Goal: Information Seeking & Learning: Check status

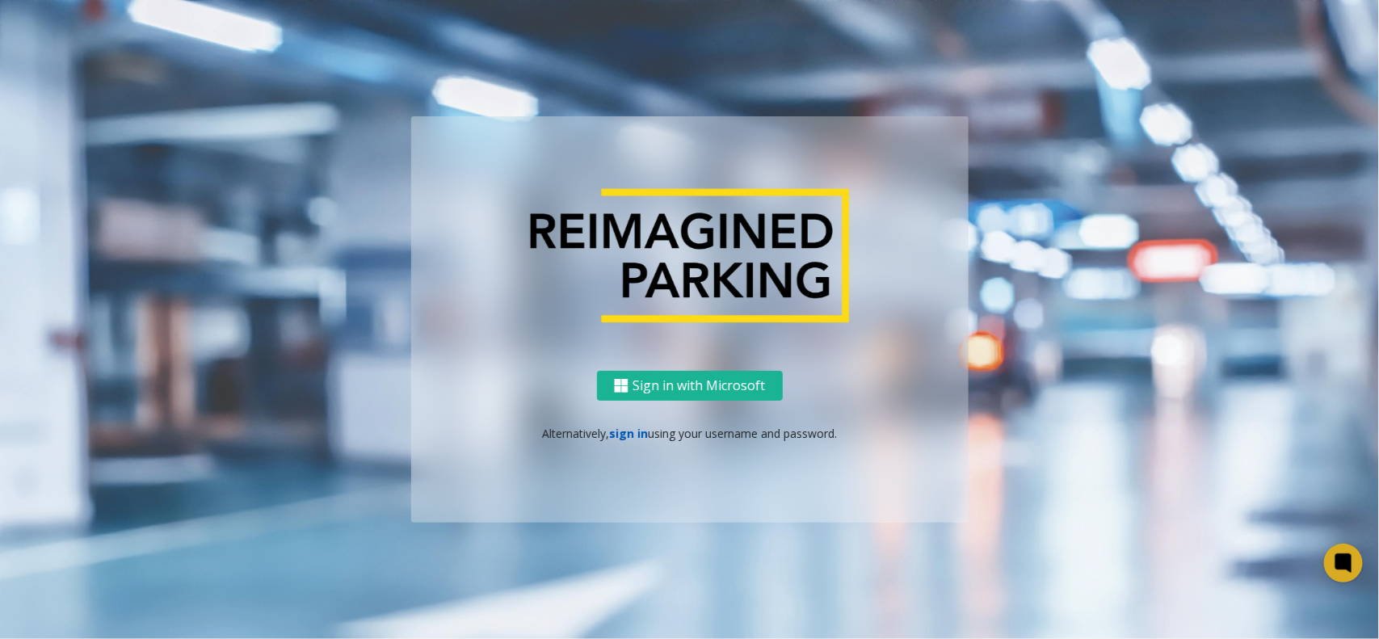
click at [624, 439] on link "sign in" at bounding box center [628, 433] width 39 height 15
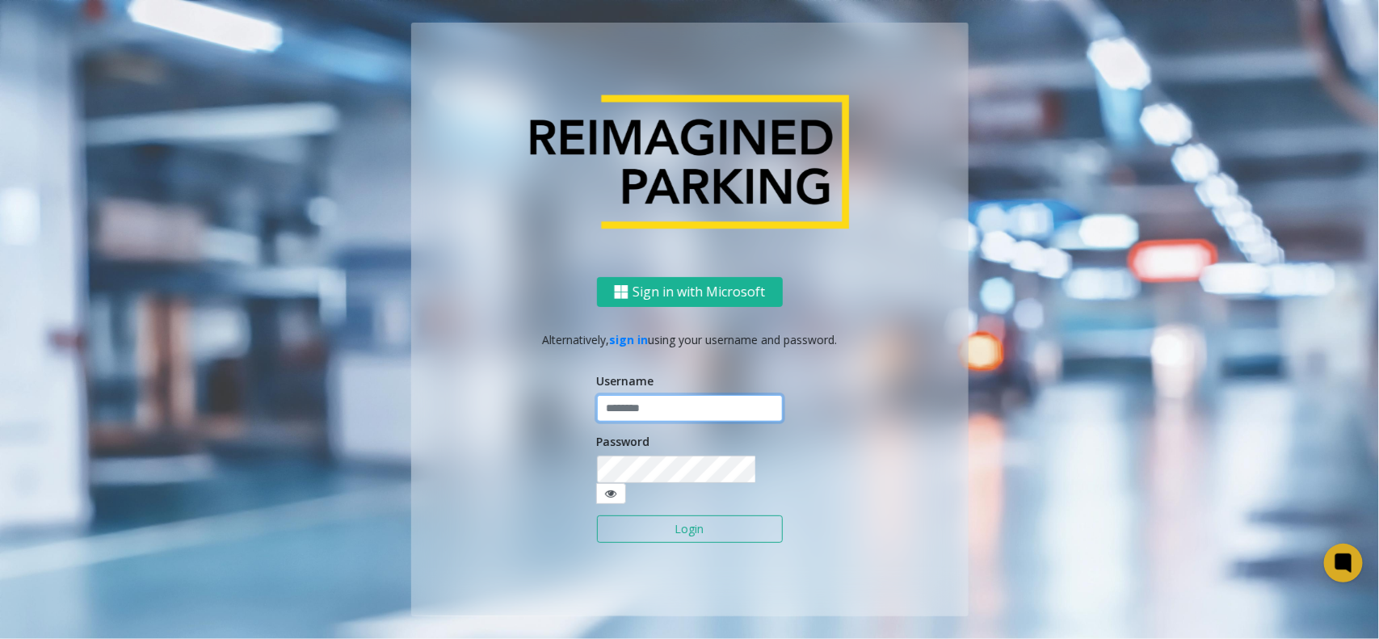
click at [656, 418] on input "text" at bounding box center [690, 408] width 186 height 27
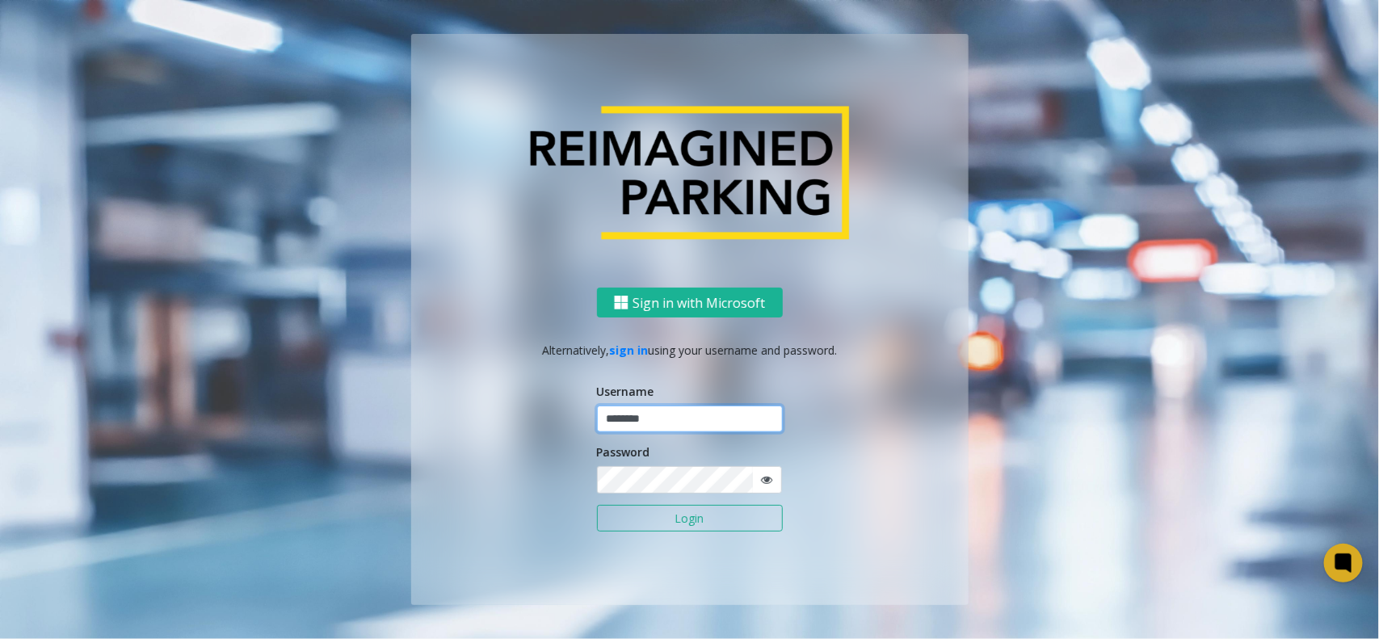
type input "********"
click at [657, 494] on form "Username ******** Password Login" at bounding box center [690, 466] width 186 height 166
click at [597, 505] on button "Login" at bounding box center [690, 518] width 186 height 27
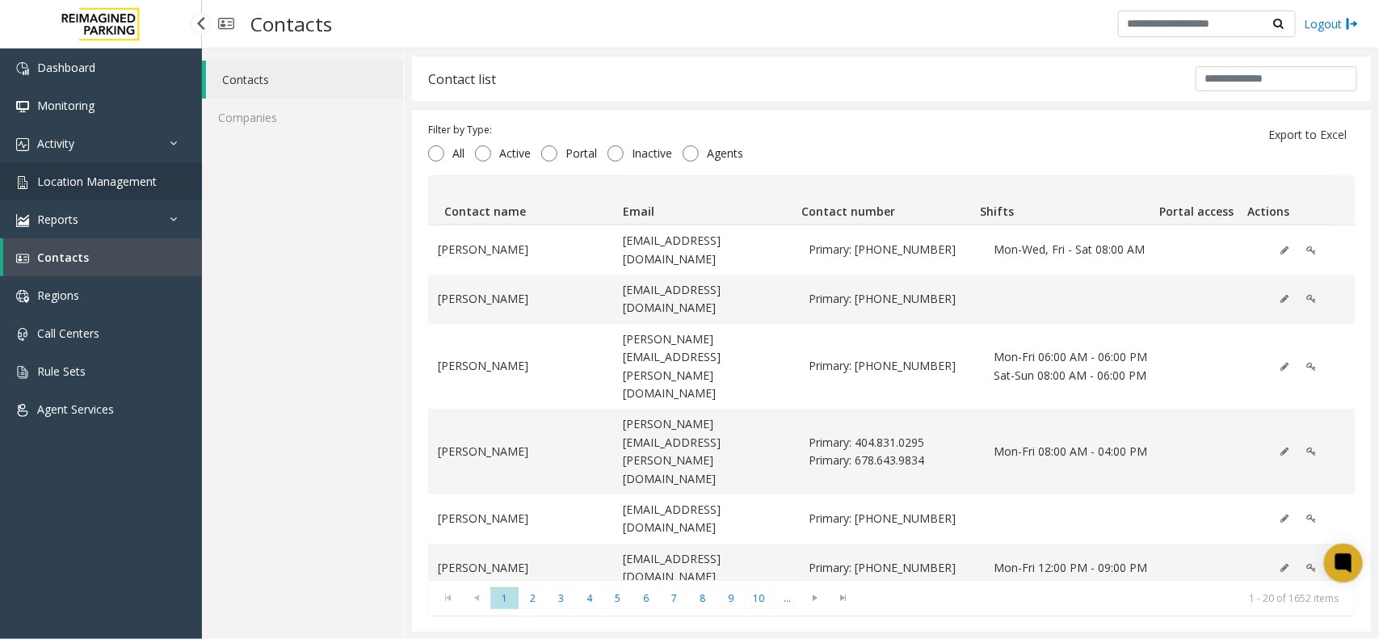
click at [19, 191] on link "Location Management" at bounding box center [101, 181] width 202 height 38
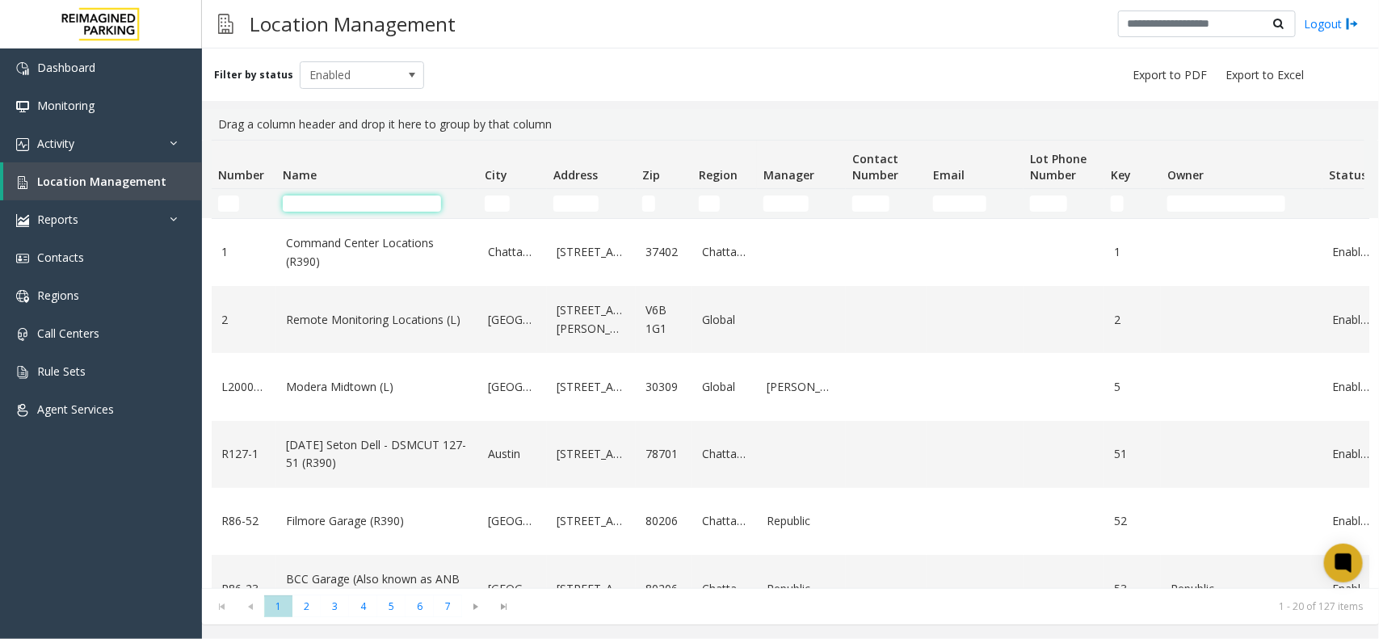
click at [328, 200] on input "Name Filter" at bounding box center [362, 204] width 158 height 16
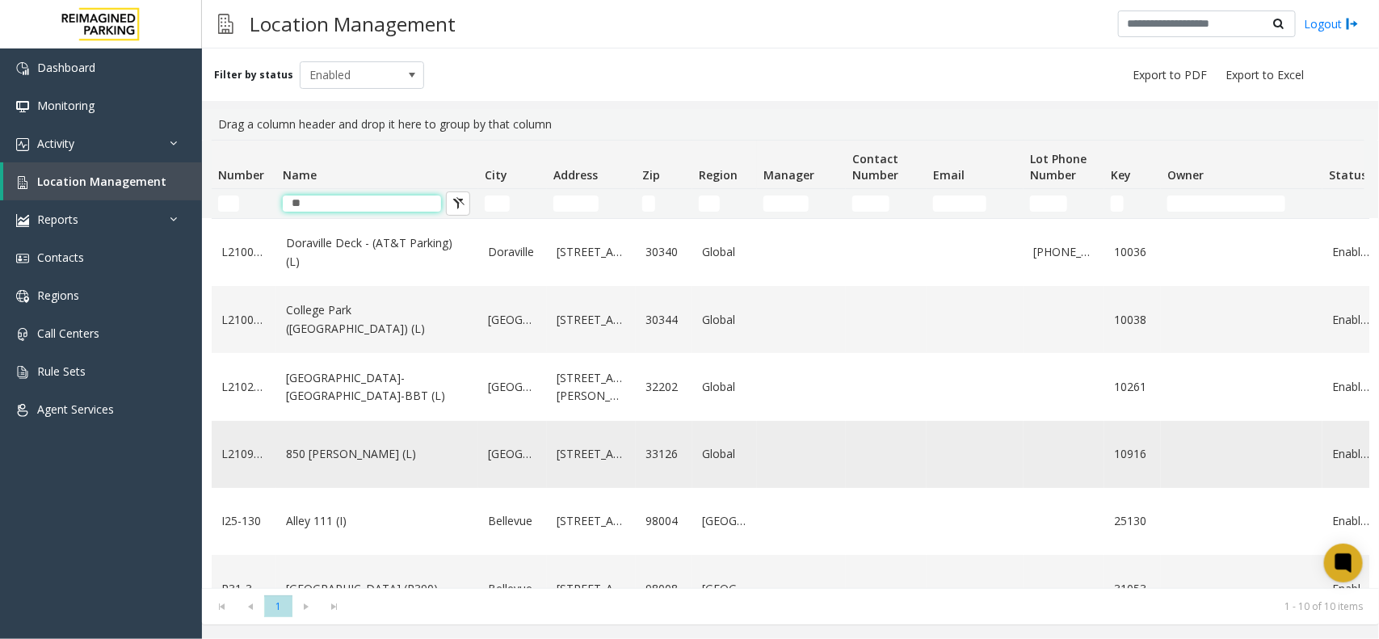
type input "**"
click at [329, 455] on link "850 LeJeune (L)" at bounding box center [377, 454] width 183 height 18
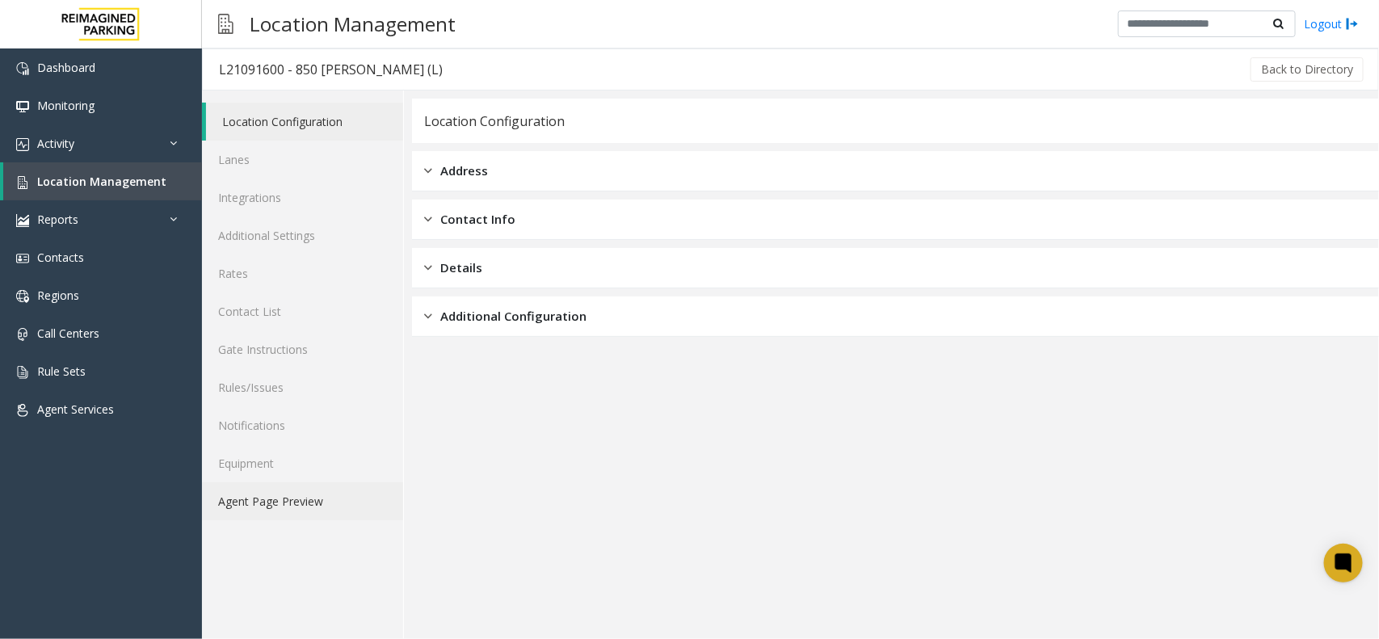
click at [305, 507] on link "Agent Page Preview" at bounding box center [302, 501] width 201 height 38
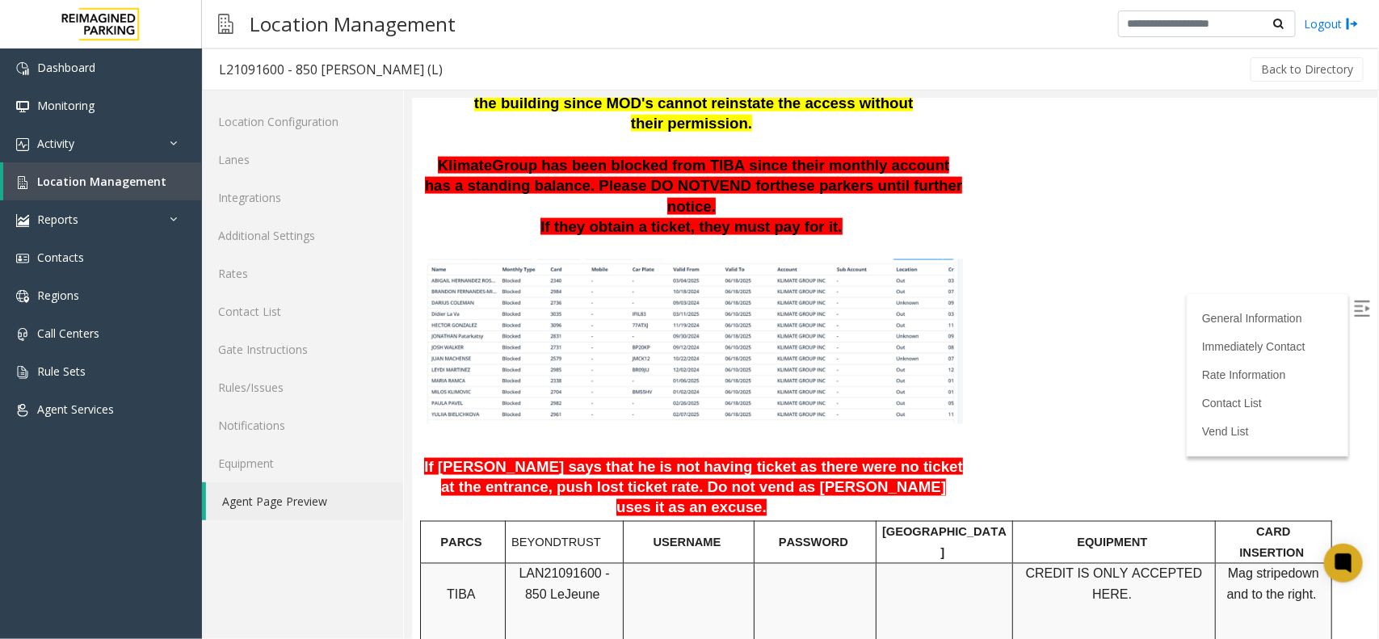
scroll to position [1010, 0]
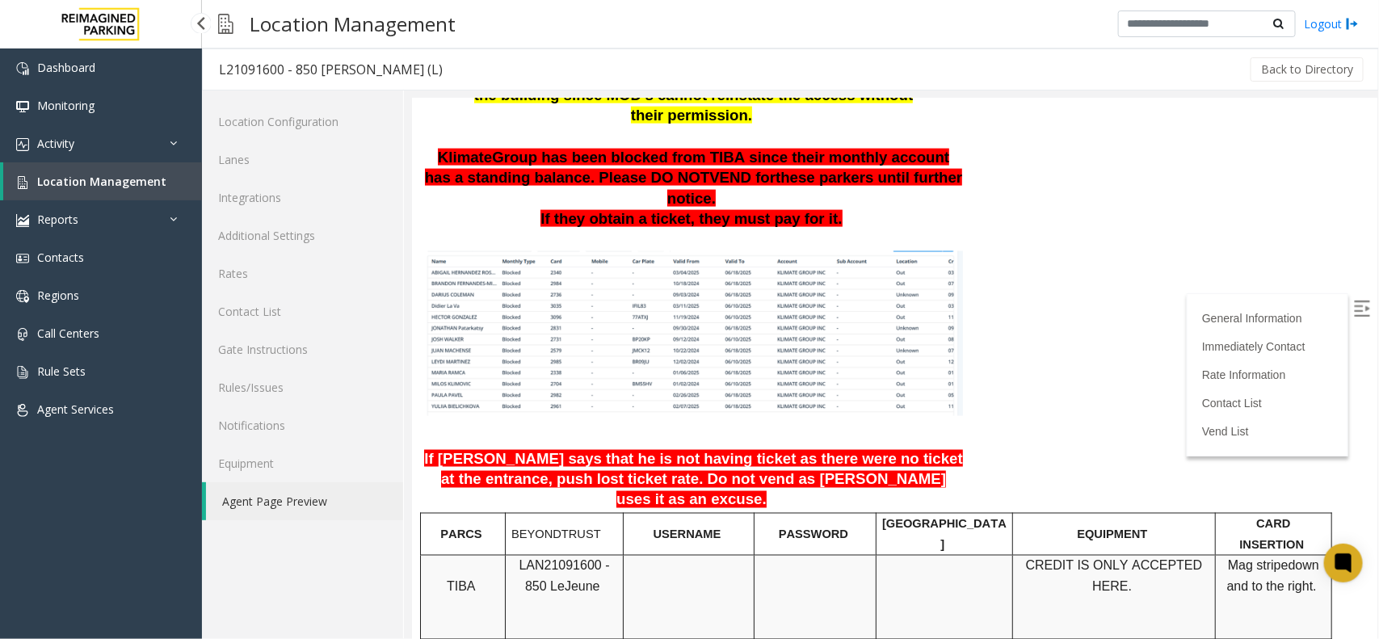
click at [102, 184] on span "Location Management" at bounding box center [101, 181] width 129 height 15
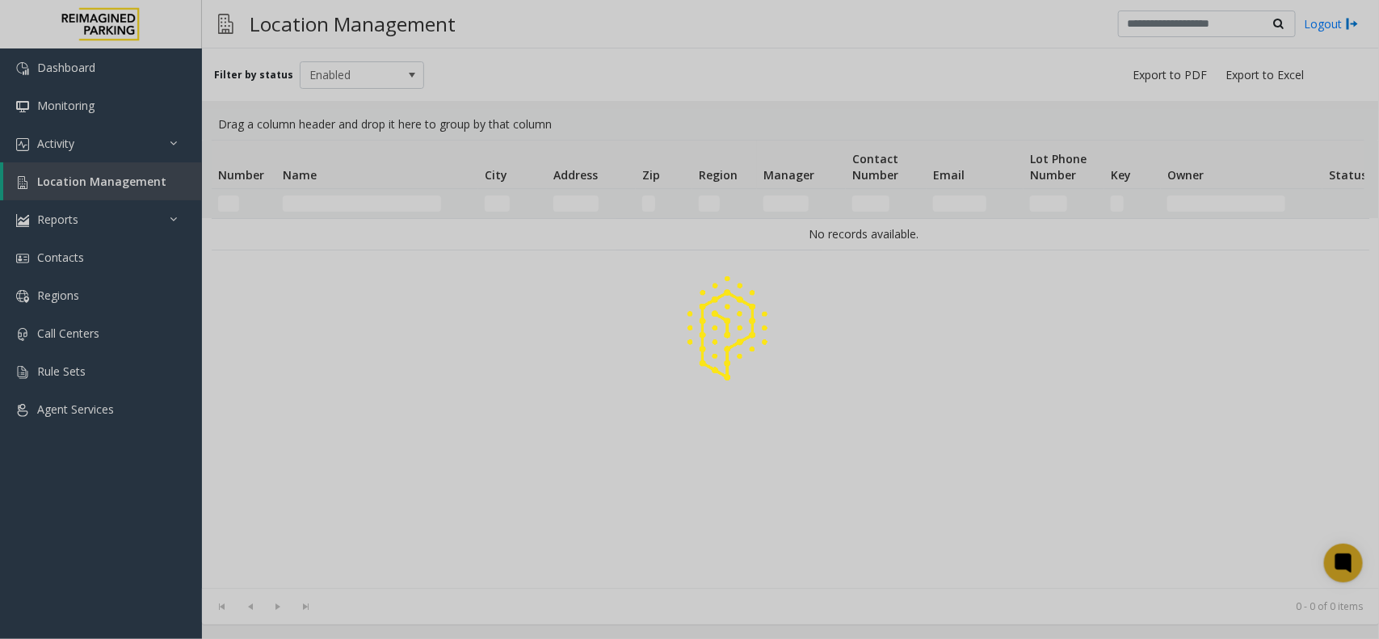
click at [329, 207] on div at bounding box center [689, 319] width 1379 height 639
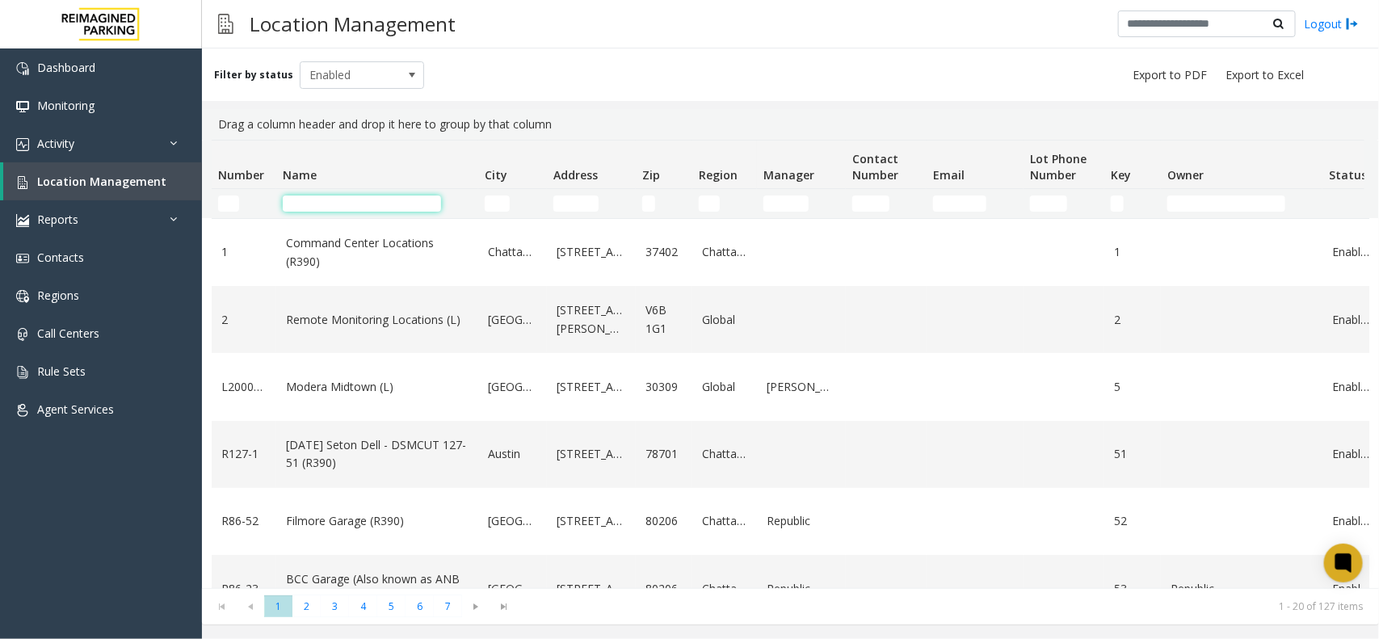
click at [329, 207] on input "Name Filter" at bounding box center [362, 204] width 158 height 16
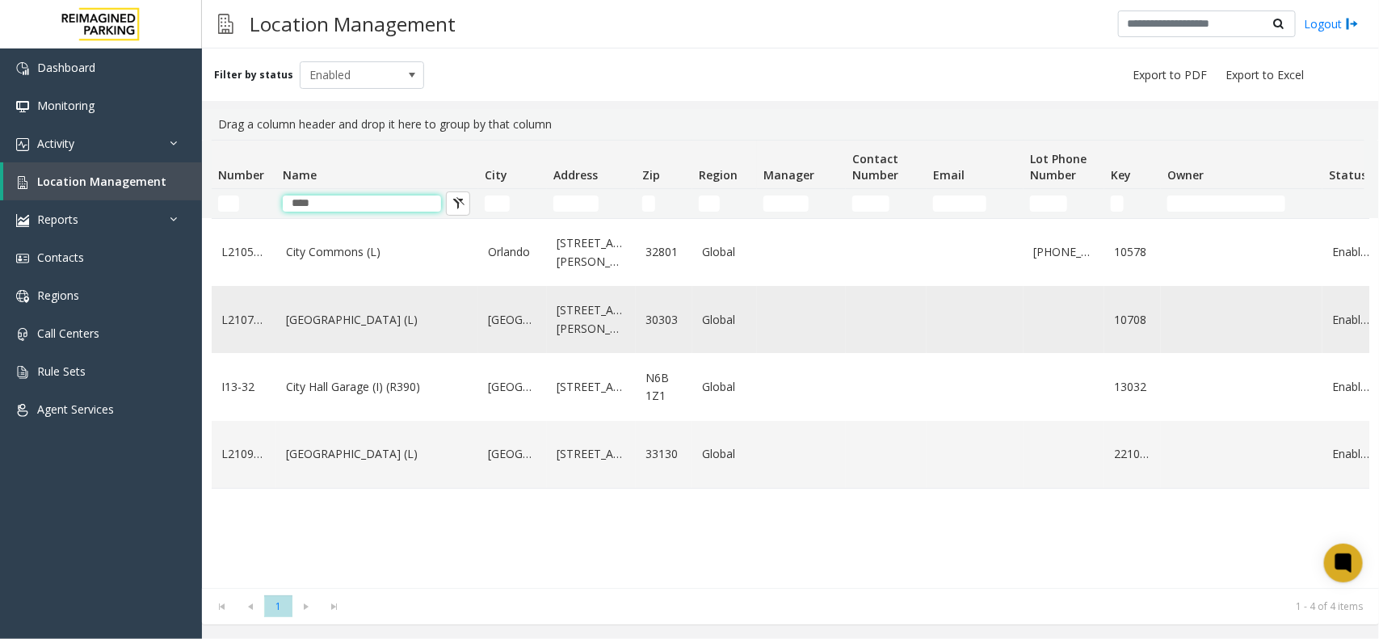
type input "****"
click at [348, 317] on link "City Plaza (L)" at bounding box center [377, 320] width 183 height 18
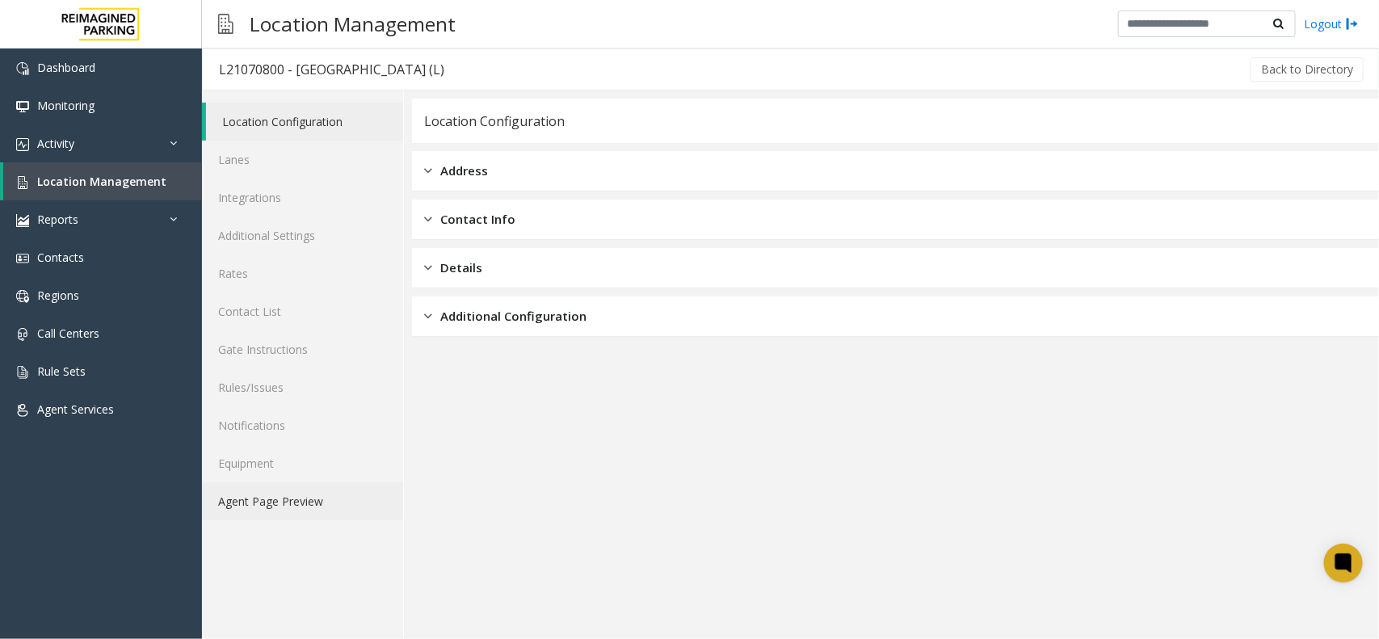
click at [327, 483] on link "Agent Page Preview" at bounding box center [302, 501] width 201 height 38
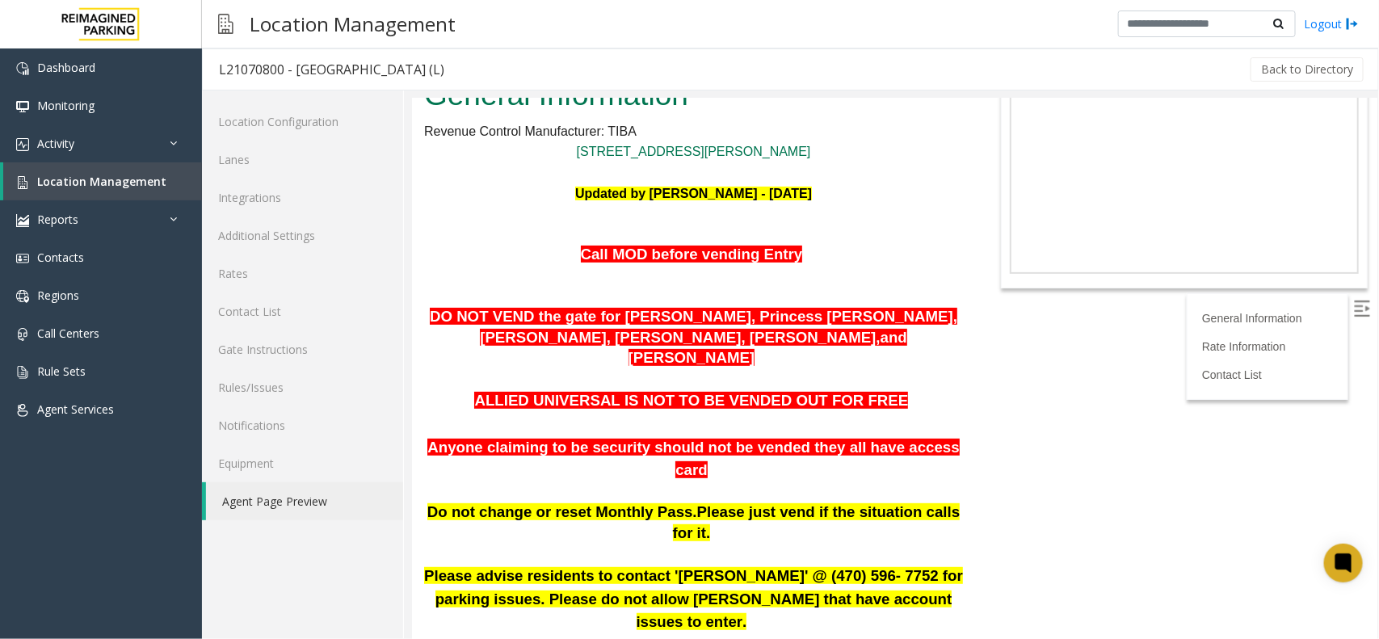
scroll to position [101, 0]
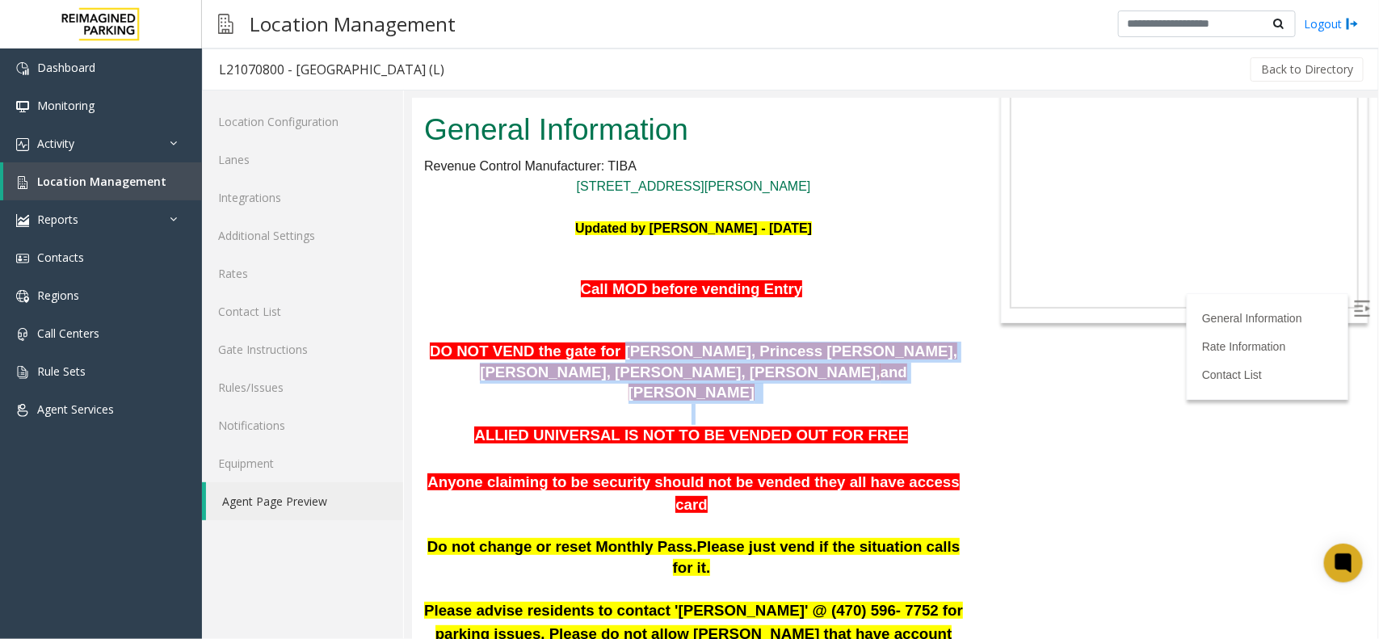
drag, startPoint x: 610, startPoint y: 305, endPoint x: 838, endPoint y: 334, distance: 229.7
click at [904, 403] on p at bounding box center [692, 413] width 539 height 21
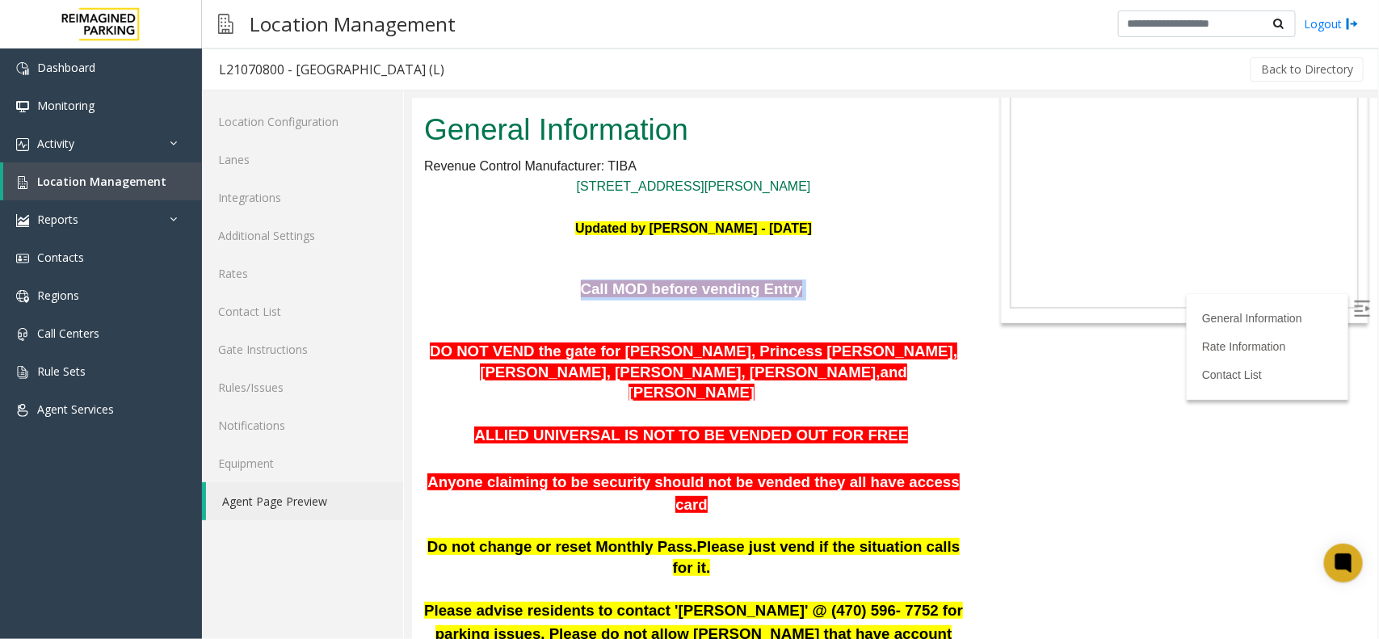
drag, startPoint x: 587, startPoint y: 233, endPoint x: 797, endPoint y: 239, distance: 209.3
click at [797, 279] on p "Call MOD before vending Entry" at bounding box center [692, 299] width 539 height 41
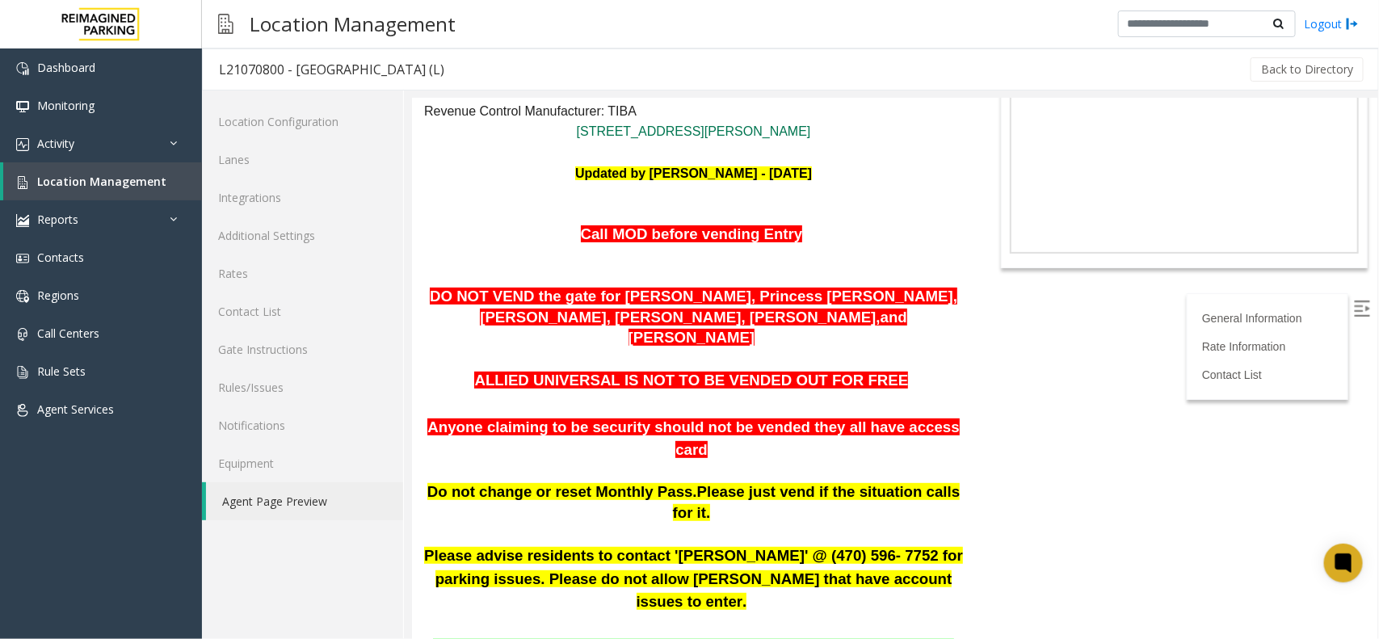
scroll to position [202, 0]
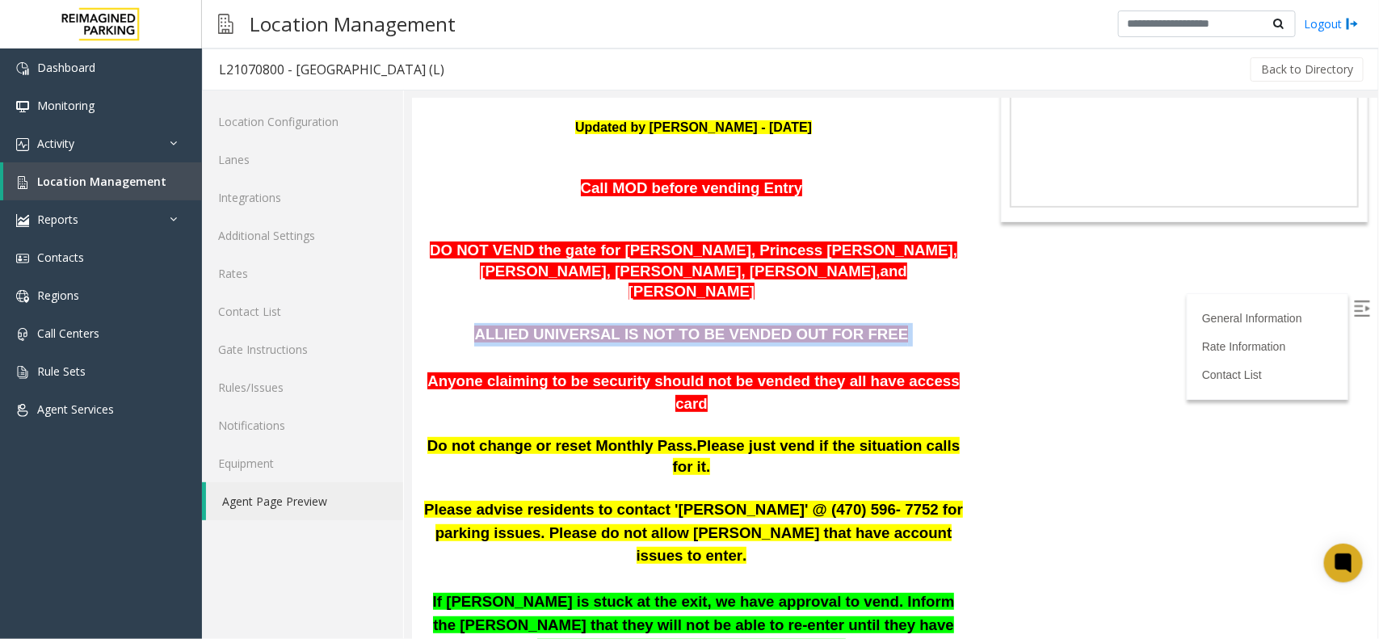
drag, startPoint x: 507, startPoint y: 261, endPoint x: 869, endPoint y: 270, distance: 362.9
click at [869, 322] on p "ALLIED UNIVERSAL IS NOT TO BE VENDED OUT FOR FREE" at bounding box center [692, 333] width 539 height 23
click at [893, 322] on p "ALLIED UNIVERSAL IS NOT TO BE VENDED OUT FOR FREE" at bounding box center [692, 333] width 539 height 23
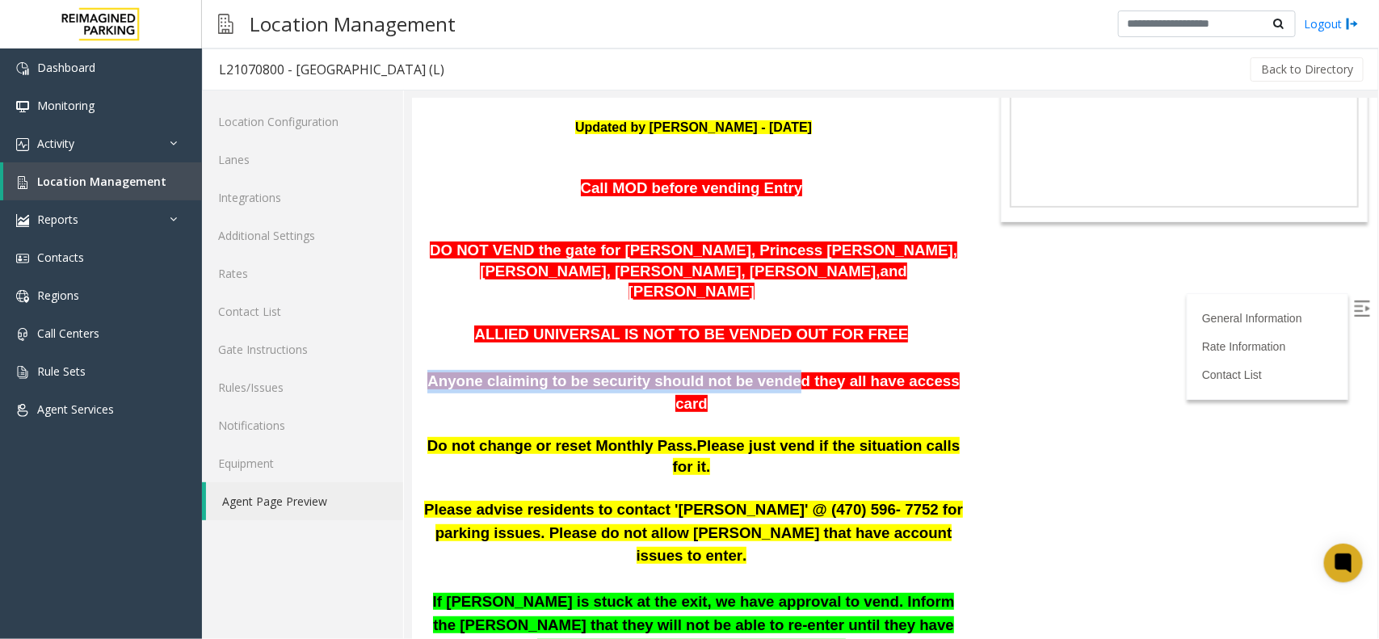
drag, startPoint x: 440, startPoint y: 309, endPoint x: 764, endPoint y: 321, distance: 324.2
click at [764, 369] on p "Anyone claiming to be security should not be vended they all have access card" at bounding box center [692, 392] width 539 height 46
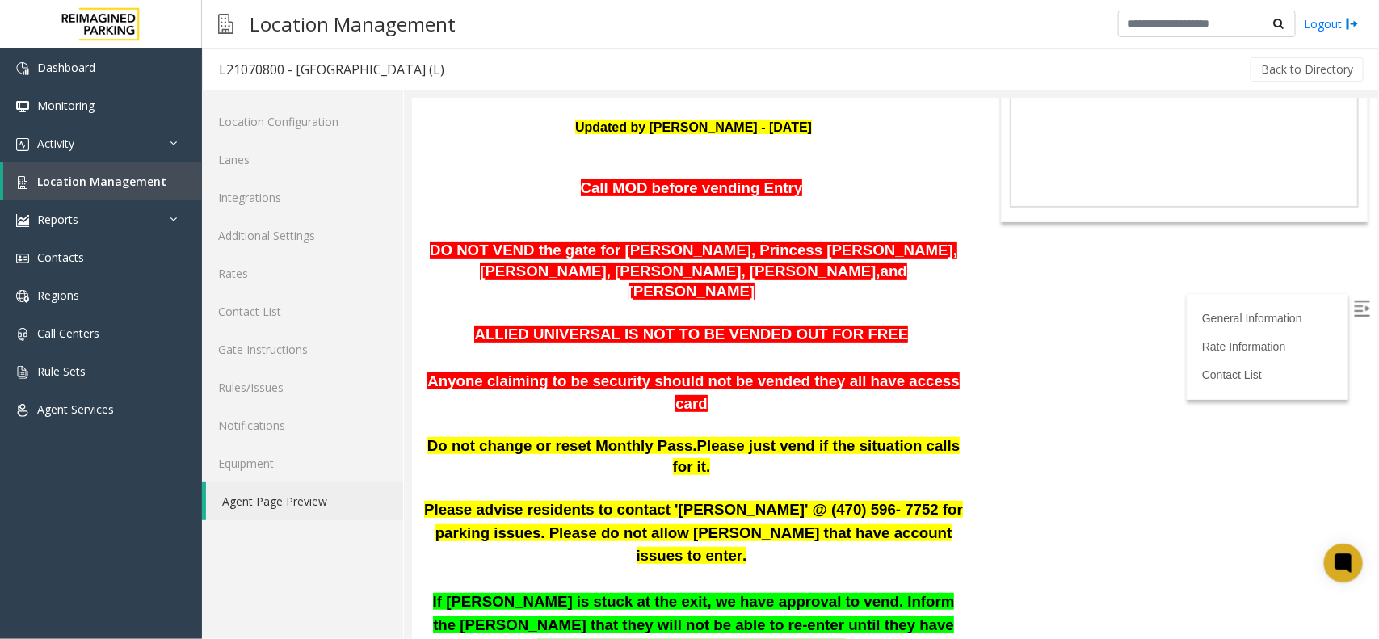
click at [691, 416] on span at bounding box center [693, 424] width 4 height 17
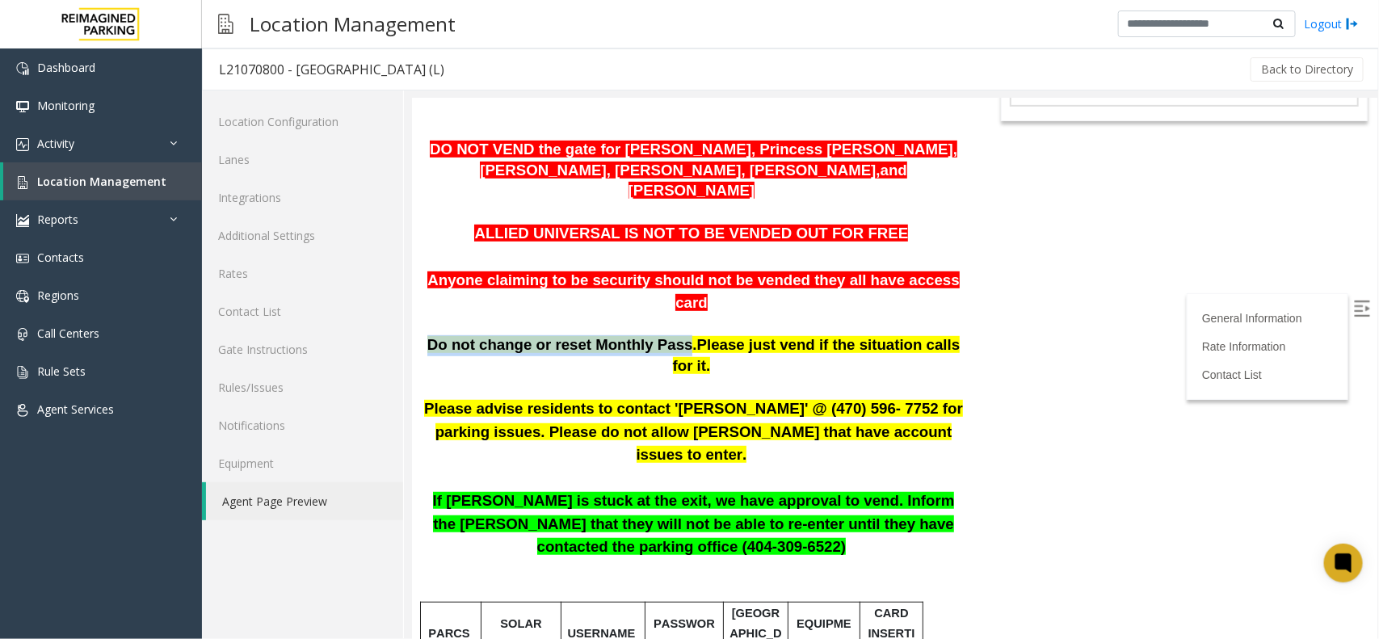
drag, startPoint x: 437, startPoint y: 251, endPoint x: 667, endPoint y: 259, distance: 229.6
click at [667, 335] on span "Do not change or reset Monthly Pass." at bounding box center [562, 343] width 270 height 17
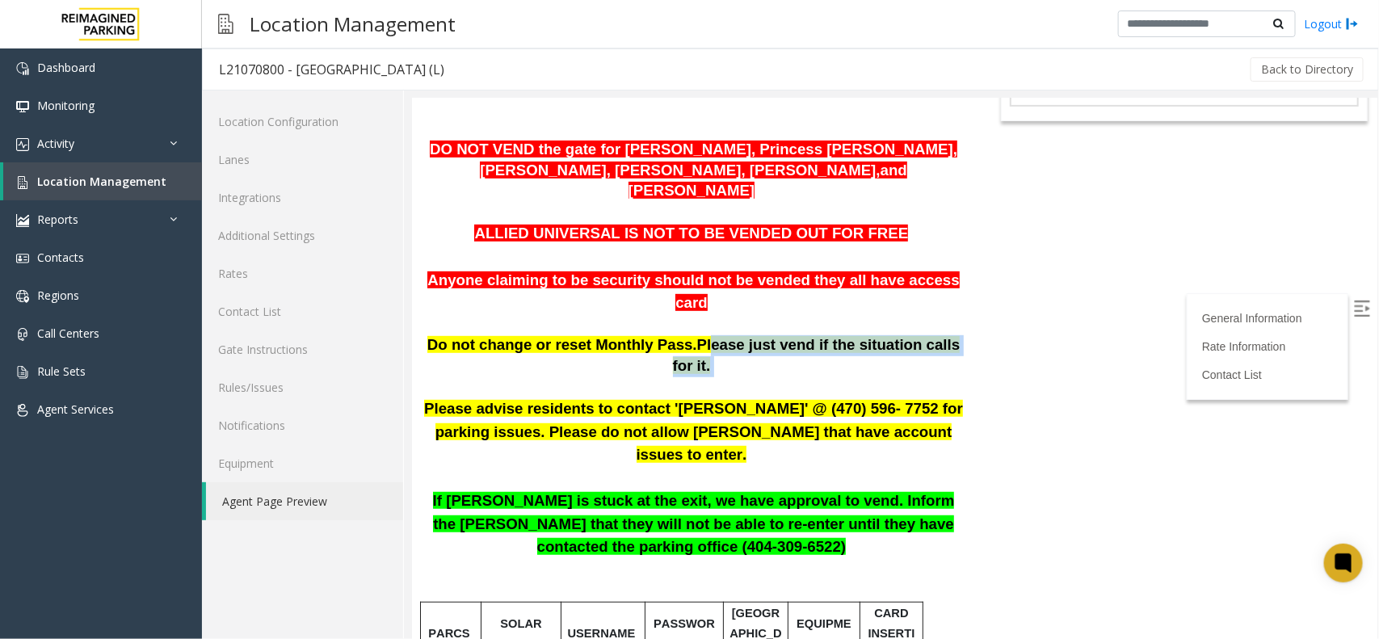
drag, startPoint x: 680, startPoint y: 254, endPoint x: 962, endPoint y: 245, distance: 282.1
click at [908, 399] on span "Please advise residents to contact 'Aldo Gaither' @ (470) 596- 7752 for parking…" at bounding box center [692, 430] width 539 height 63
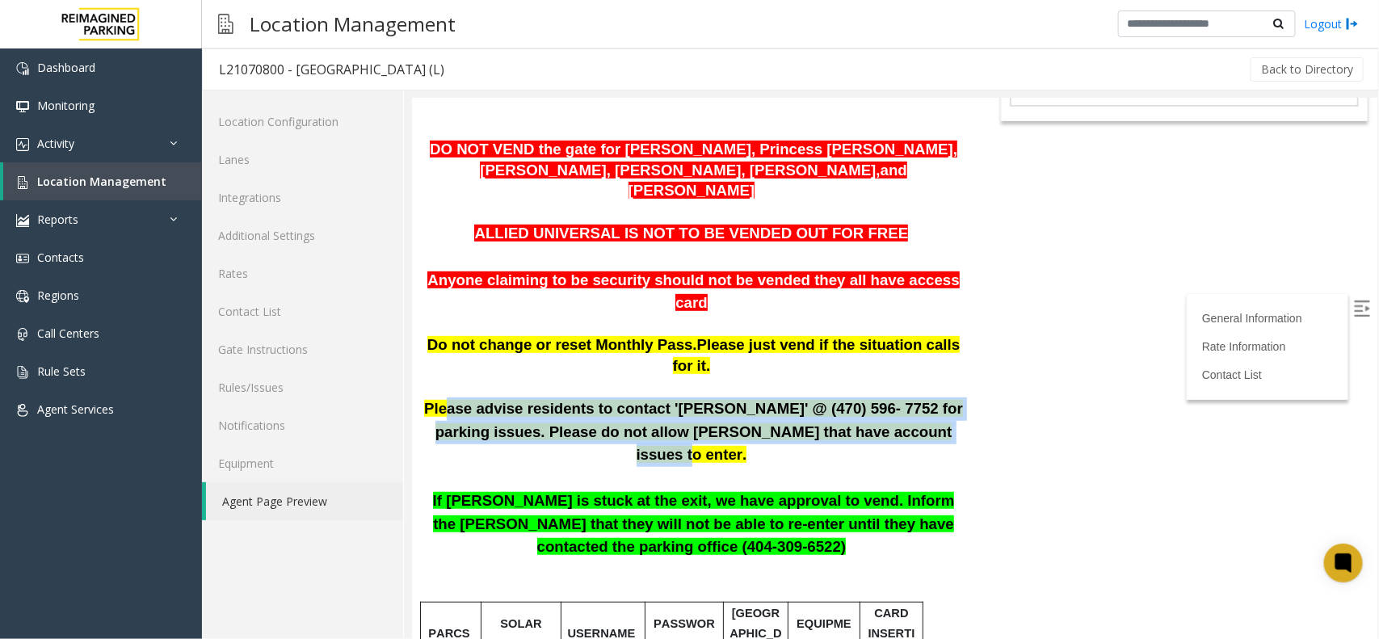
drag, startPoint x: 461, startPoint y: 293, endPoint x: 900, endPoint y: 318, distance: 439.4
click at [900, 399] on span "Please advise residents to contact 'Aldo Gaither' @ (470) 596- 7752 for parking…" at bounding box center [692, 430] width 539 height 63
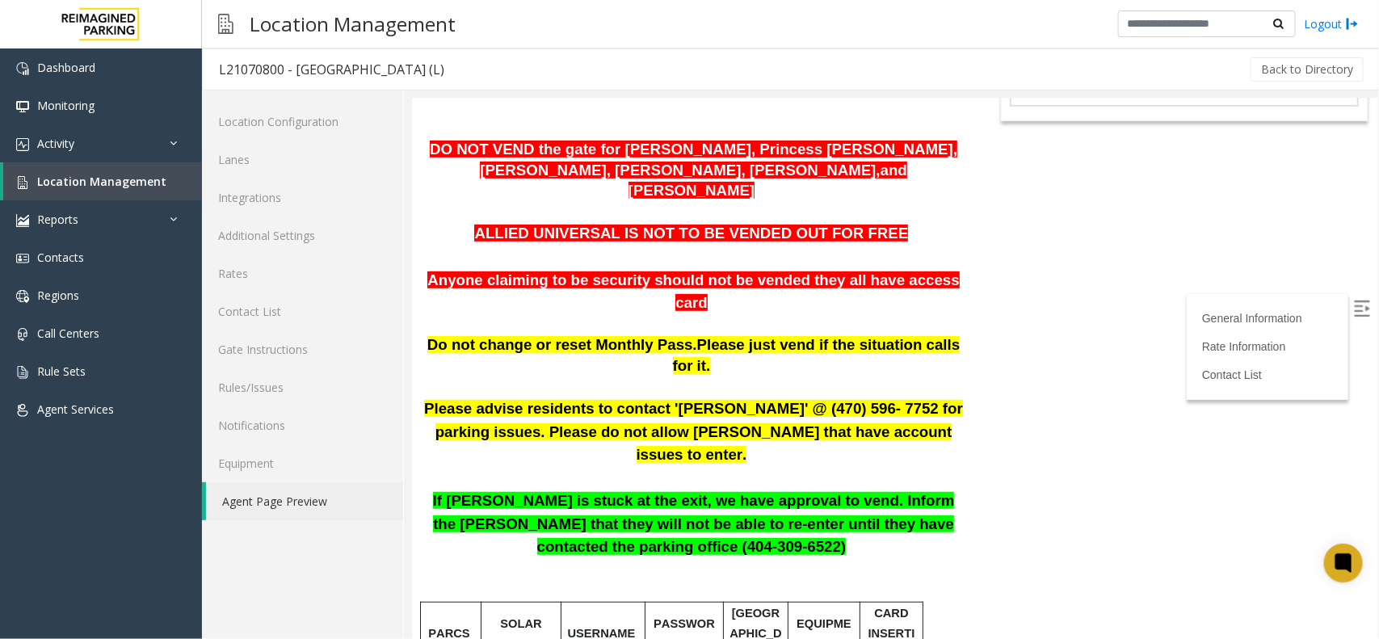
click at [691, 469] on span at bounding box center [693, 477] width 4 height 17
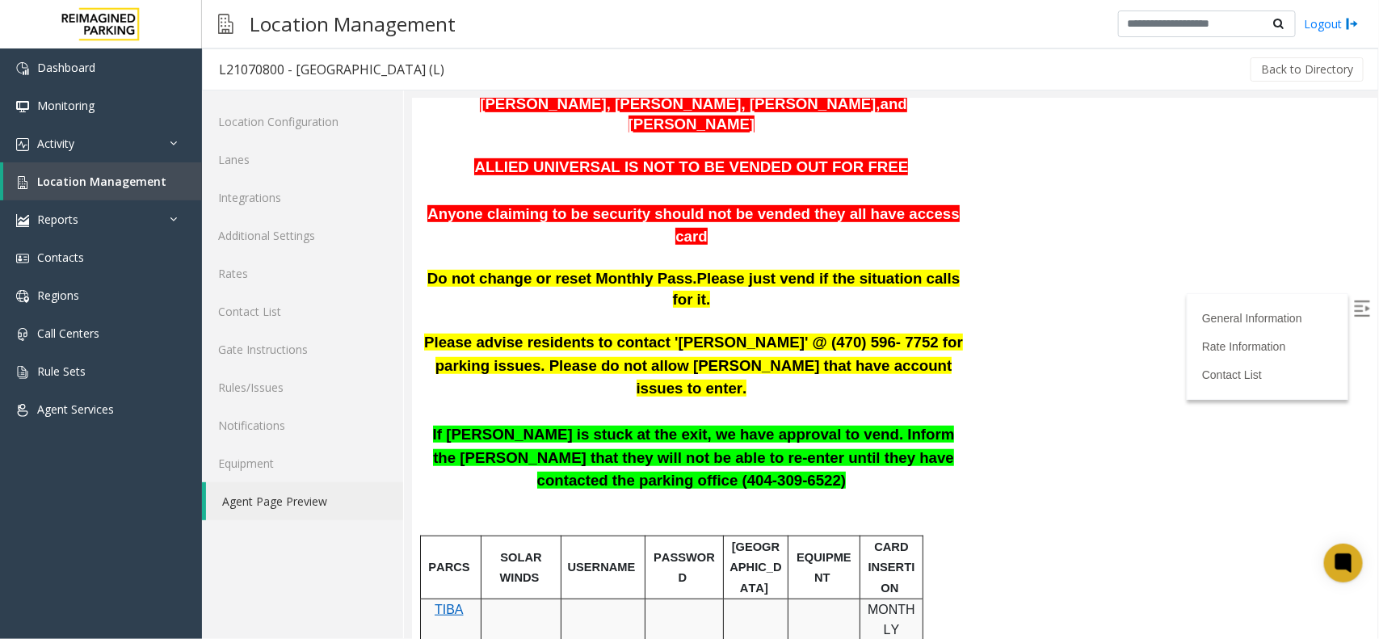
scroll to position [404, 0]
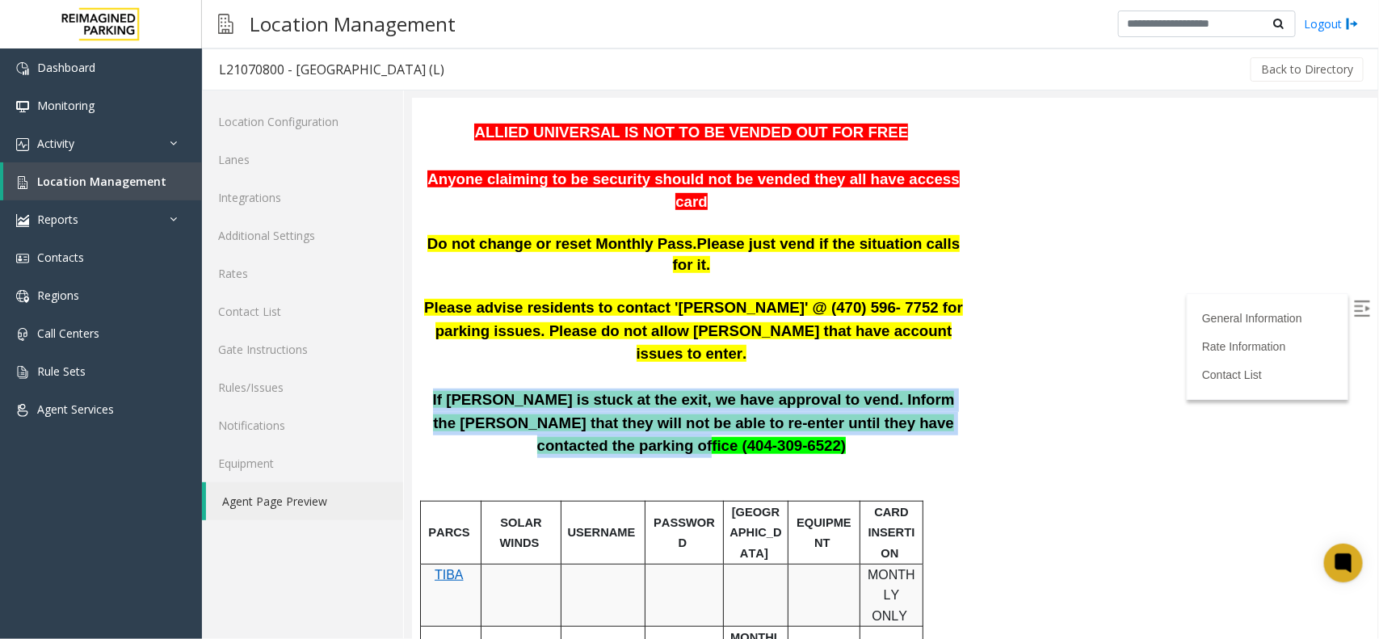
drag, startPoint x: 425, startPoint y: 264, endPoint x: 961, endPoint y: 282, distance: 535.9
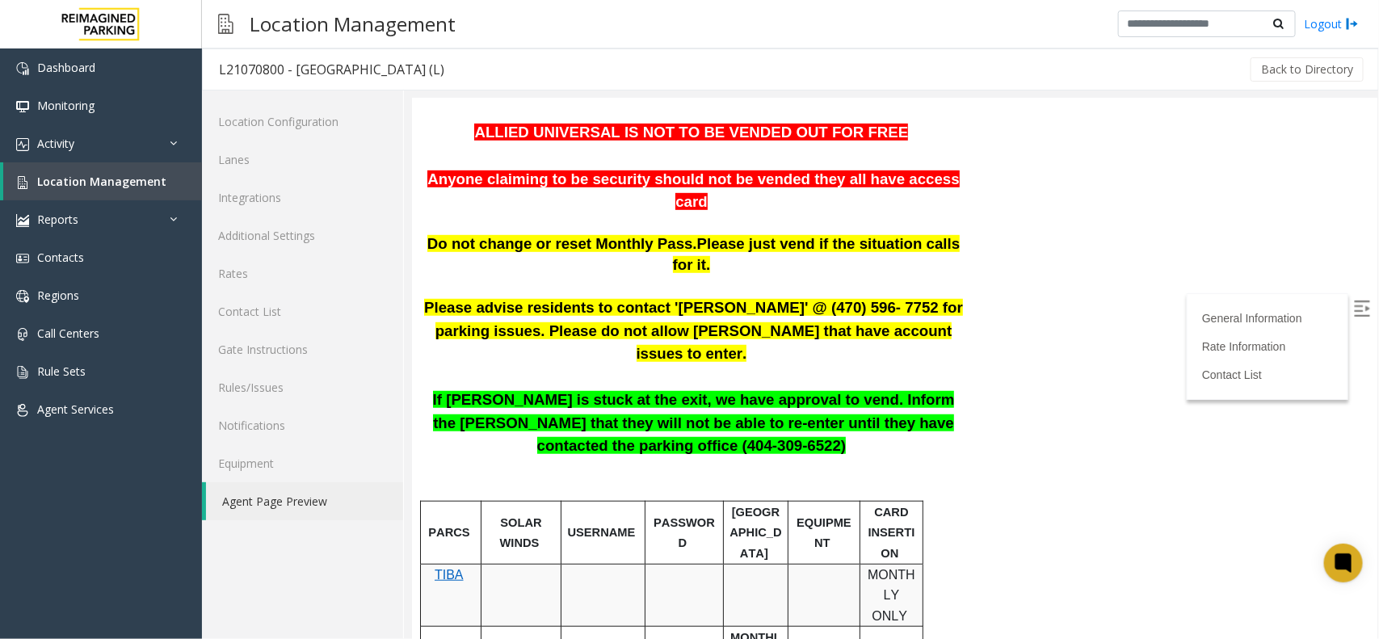
click at [784, 388] on p "If Parker is stuck at the exit, we have approval to vend. Inform the parker tha…" at bounding box center [692, 422] width 539 height 69
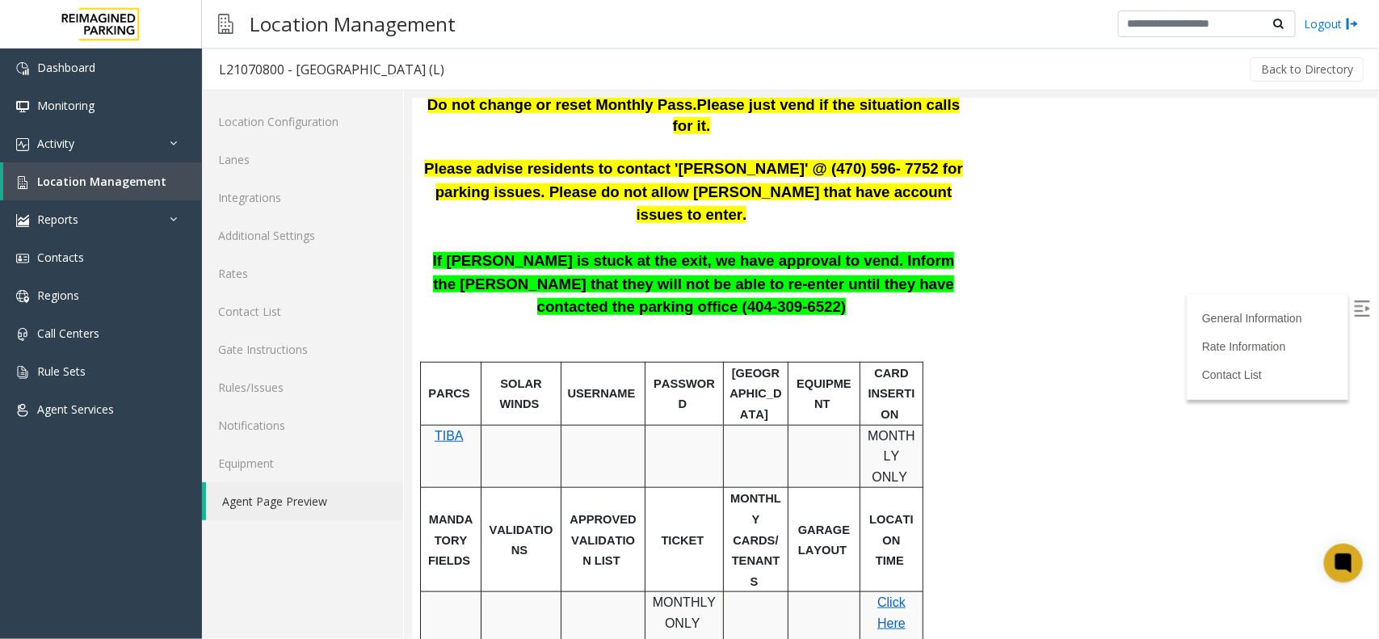
scroll to position [606, 0]
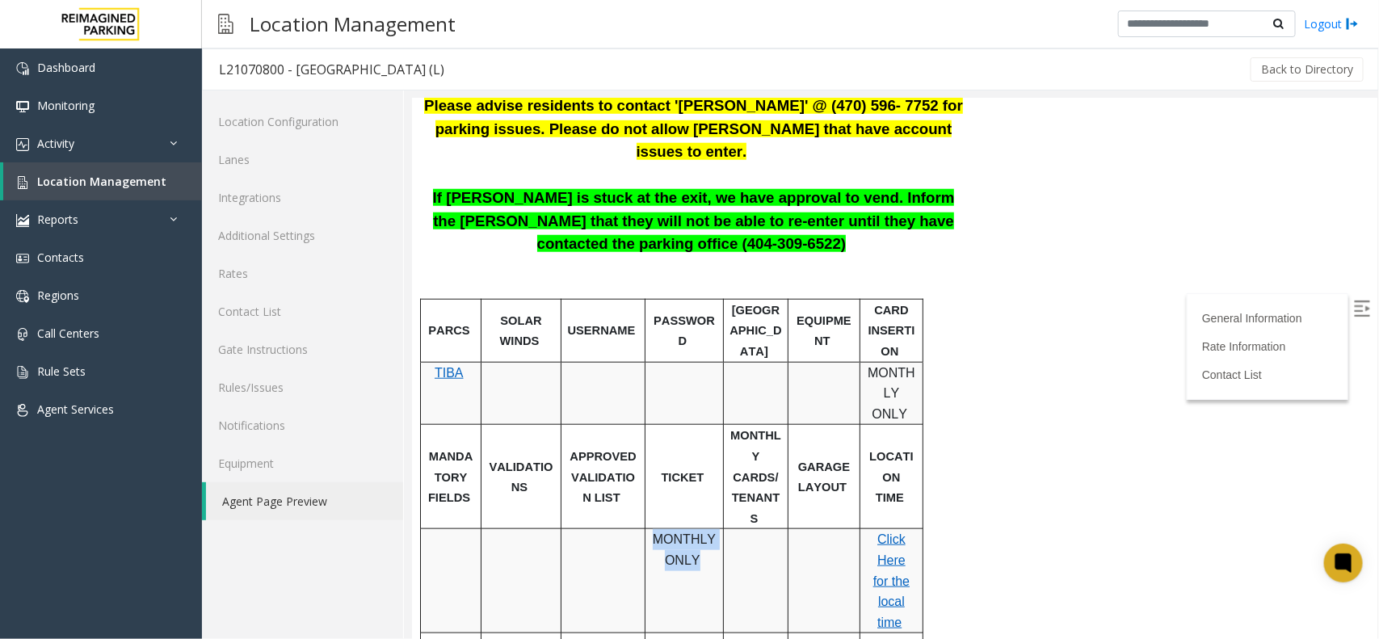
drag, startPoint x: 652, startPoint y: 344, endPoint x: 696, endPoint y: 386, distance: 60.6
click at [696, 528] on td "MONTHLY ONLY" at bounding box center [684, 580] width 78 height 104
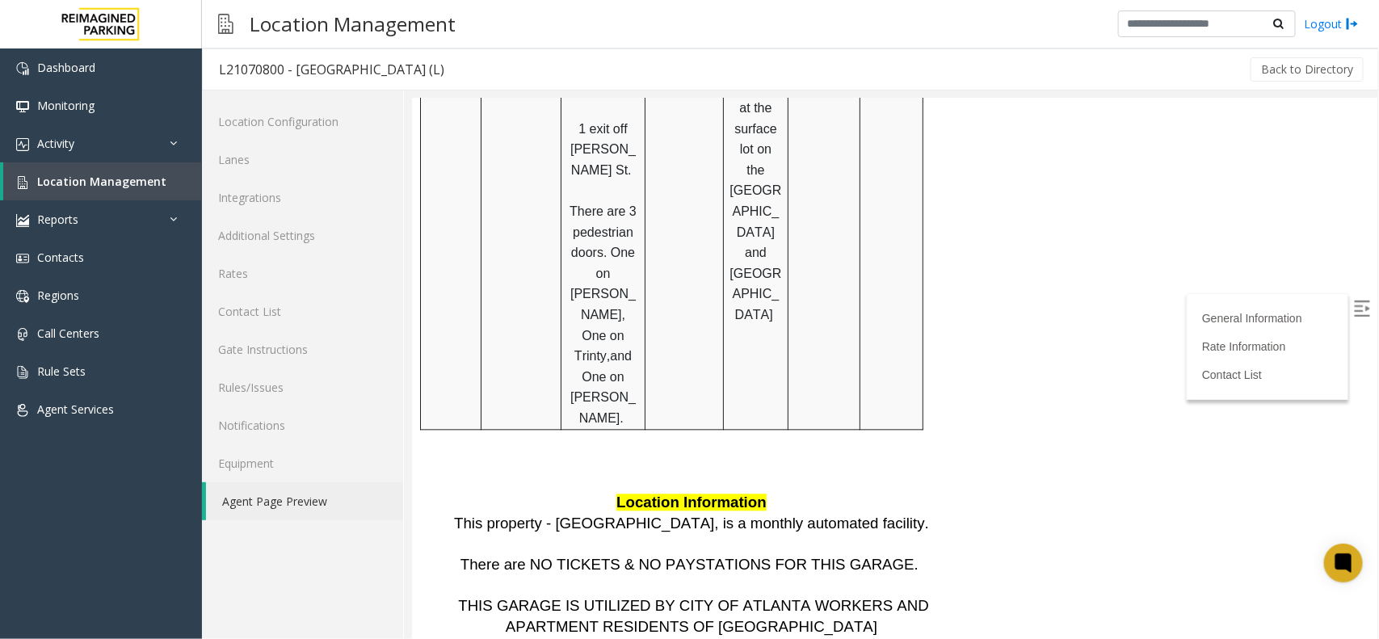
scroll to position [1564, 0]
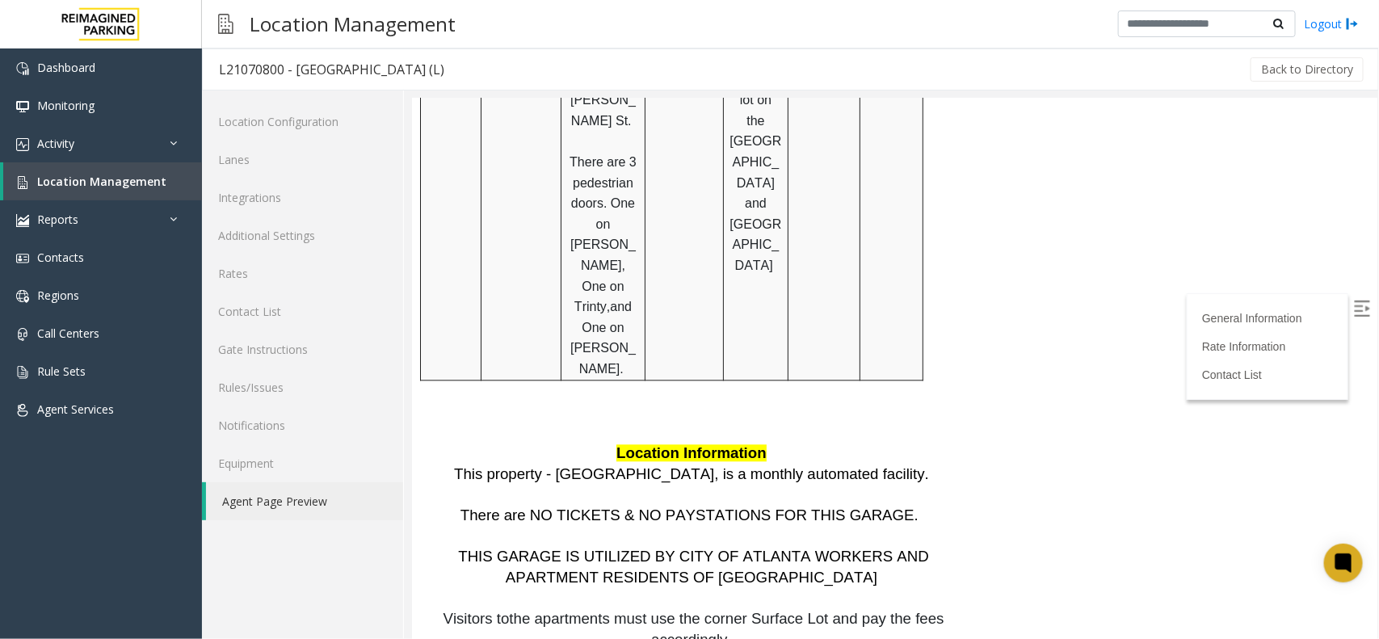
drag, startPoint x: 1096, startPoint y: 437, endPoint x: 1016, endPoint y: 462, distance: 83.8
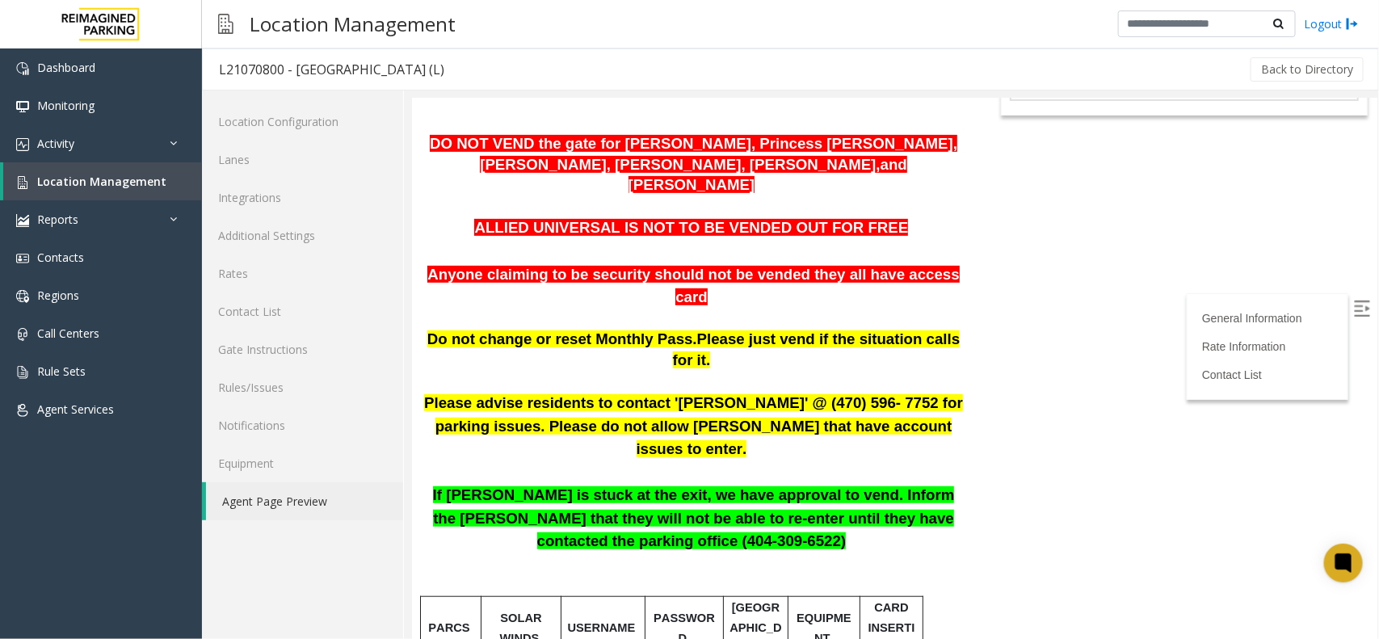
scroll to position [303, 0]
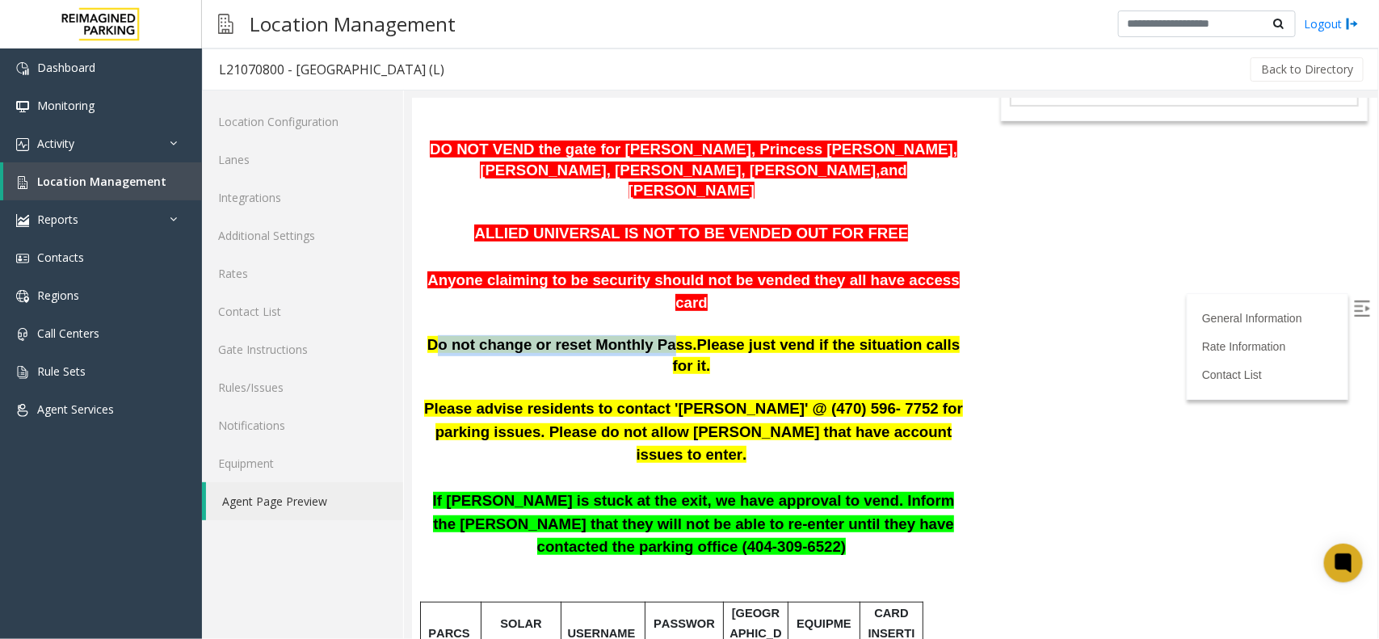
drag, startPoint x: 440, startPoint y: 256, endPoint x: 650, endPoint y: 255, distance: 210.1
click at [650, 335] on span "Do not change or reset Monthly Pass." at bounding box center [562, 343] width 270 height 17
click at [623, 397] on p "Please advise residents to contact 'Aldo Gaither' @ (470) 596- 7752 for parking…" at bounding box center [692, 431] width 539 height 69
drag, startPoint x: 549, startPoint y: 550, endPoint x: 457, endPoint y: 552, distance: 92.1
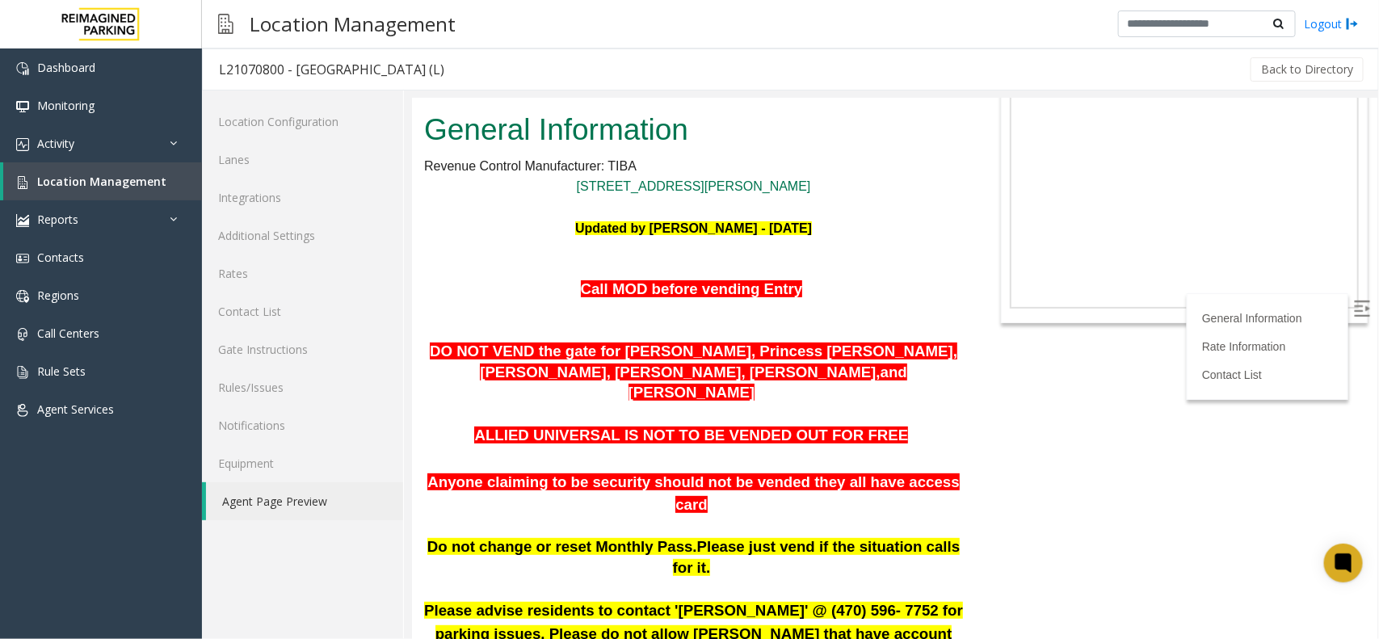
click at [139, 183] on span "Location Management" at bounding box center [101, 181] width 129 height 15
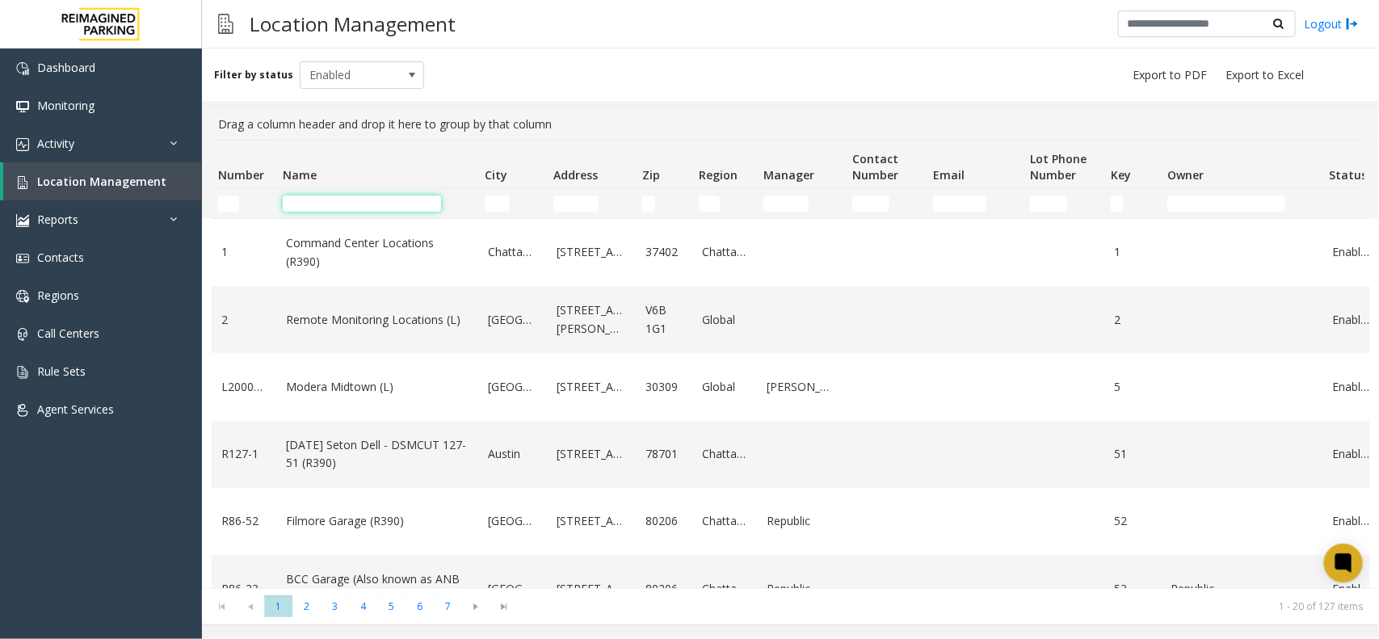
click at [364, 210] on input "Name Filter" at bounding box center [362, 204] width 158 height 16
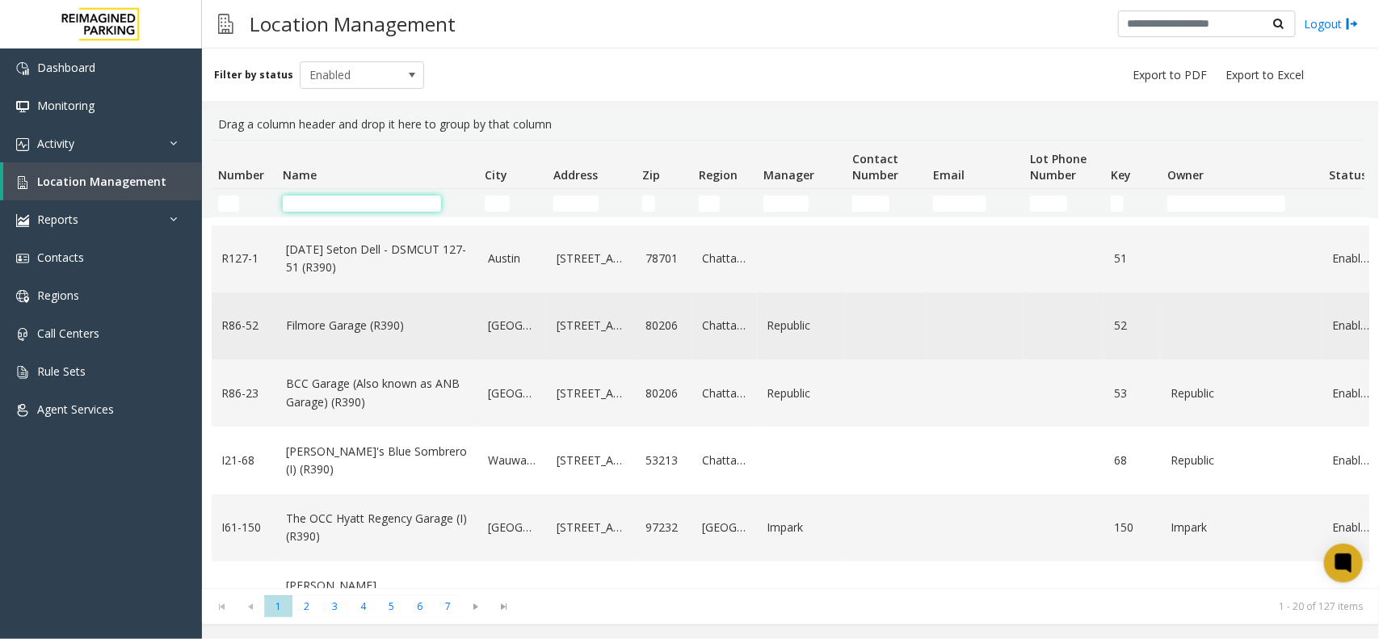
scroll to position [202, 0]
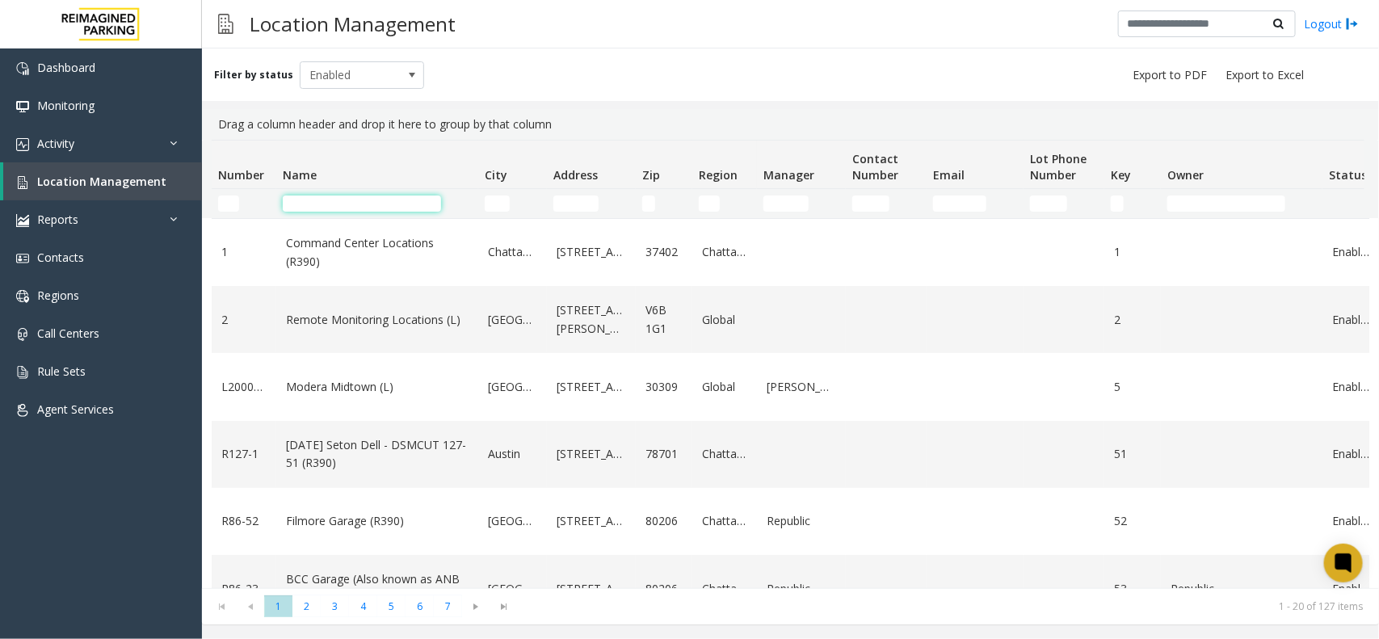
scroll to position [202, 0]
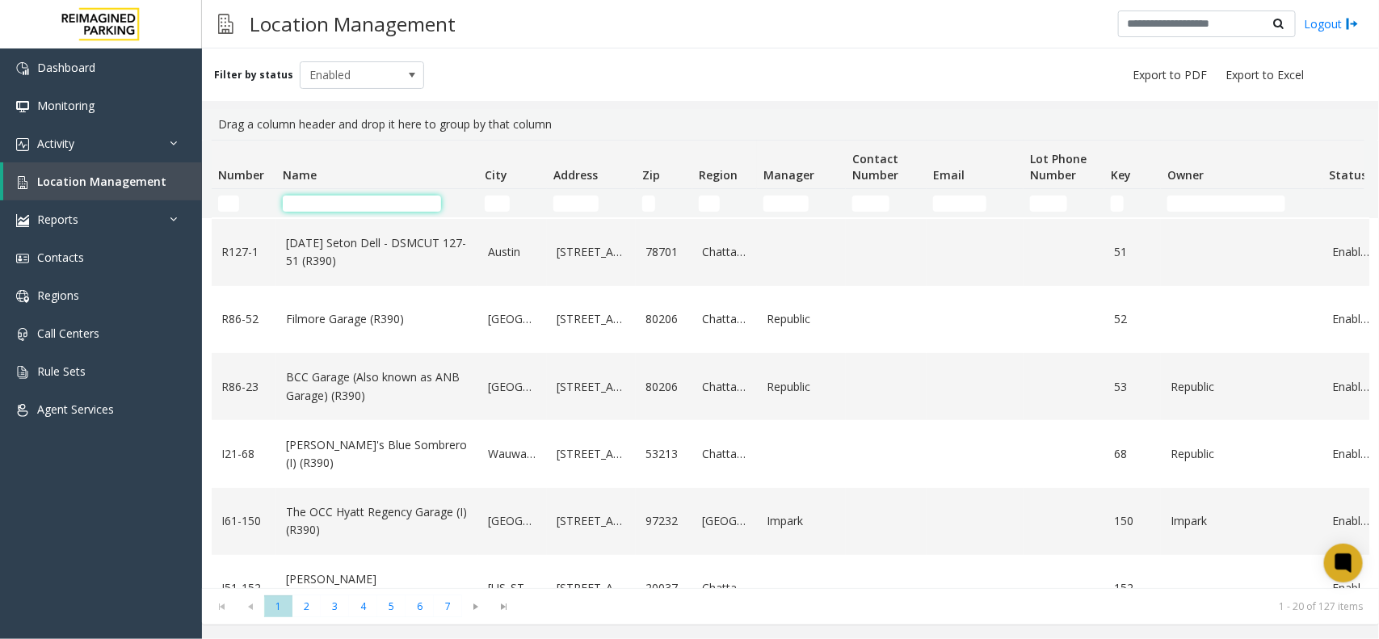
click at [396, 196] on input "Name Filter" at bounding box center [362, 204] width 158 height 16
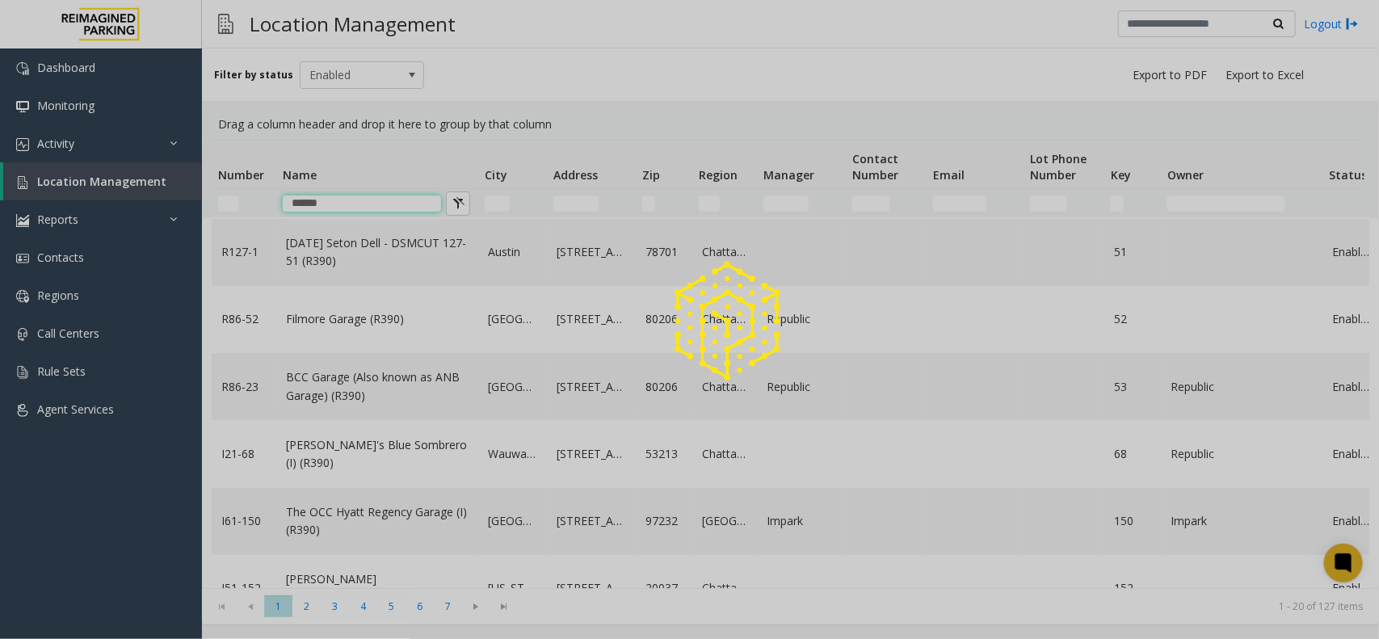
scroll to position [0, 0]
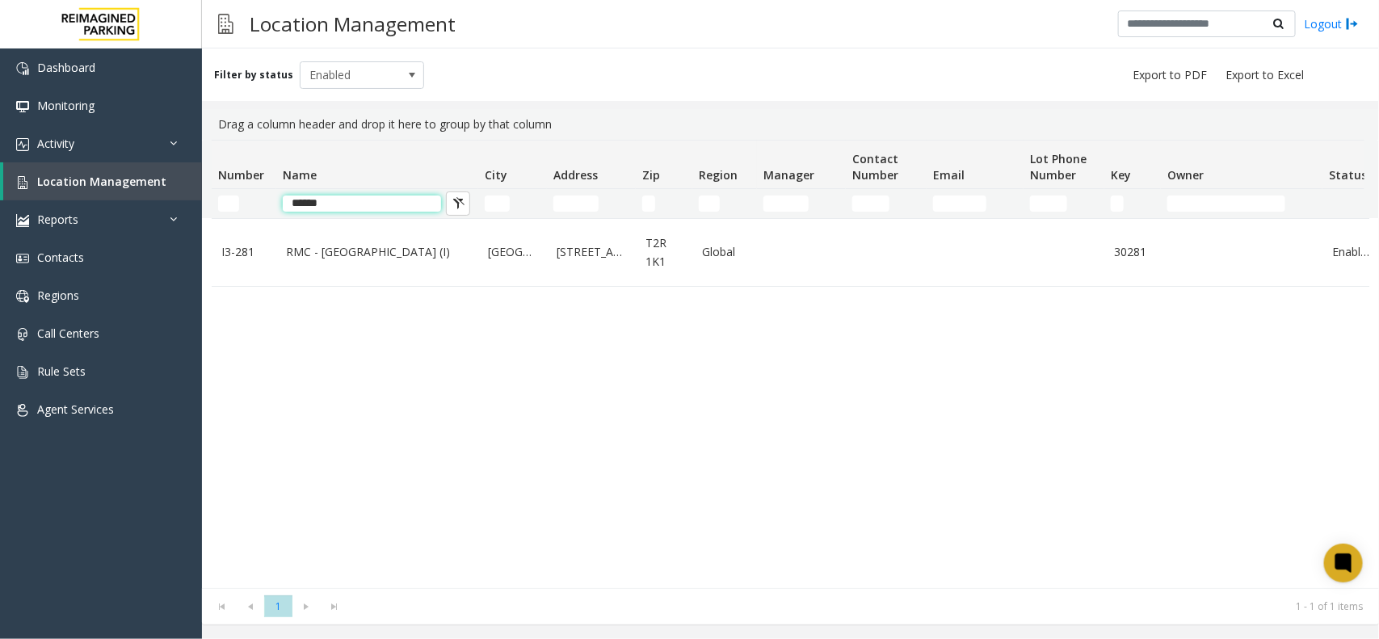
click at [352, 207] on input "*****" at bounding box center [362, 204] width 158 height 16
type input "*"
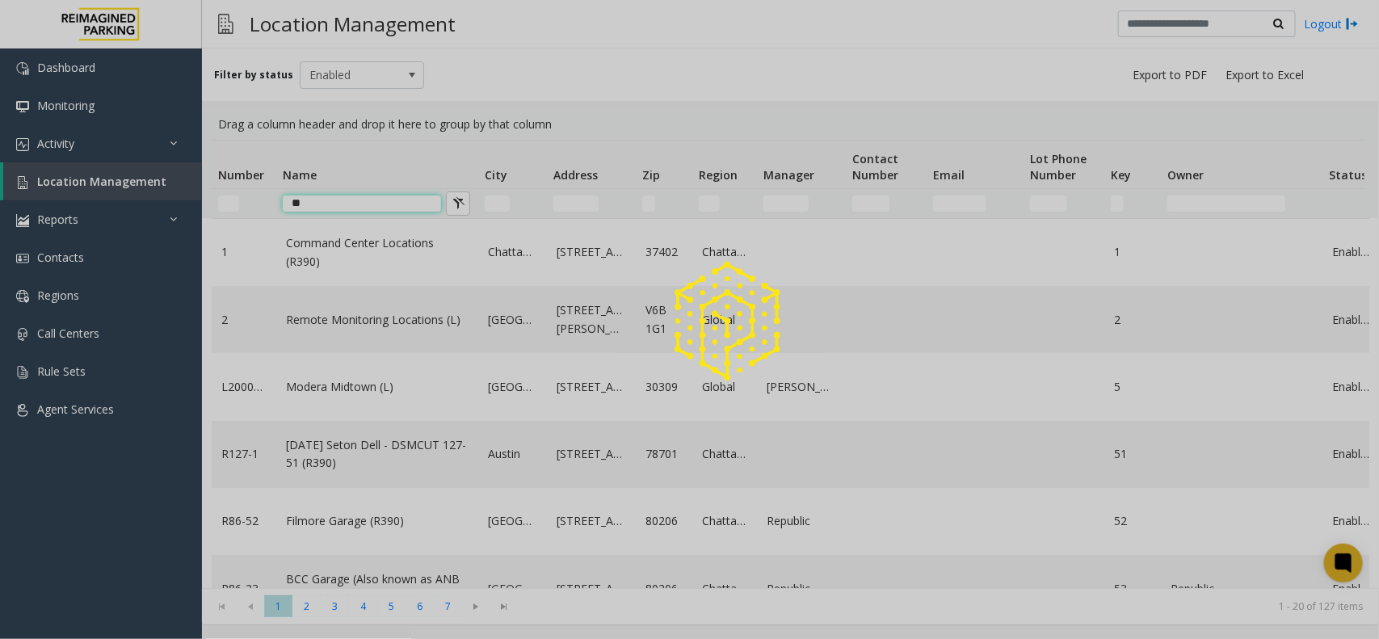
type input "*"
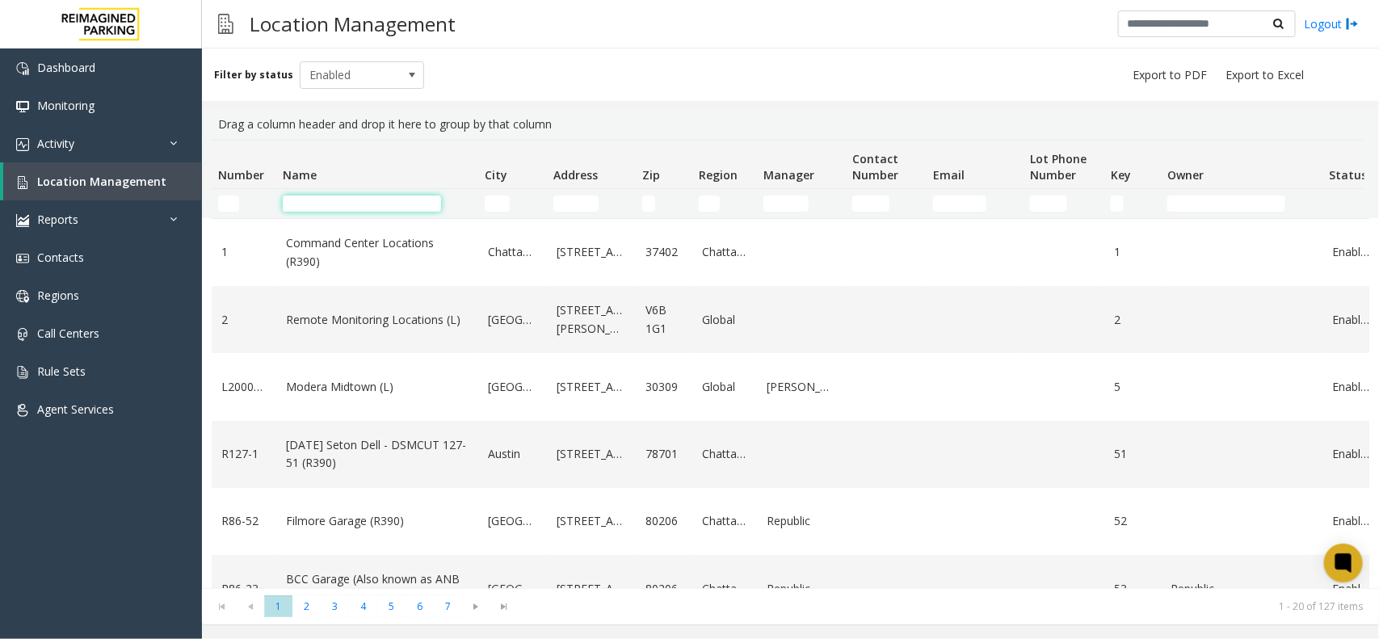
click at [376, 196] on input "Name Filter" at bounding box center [362, 204] width 158 height 16
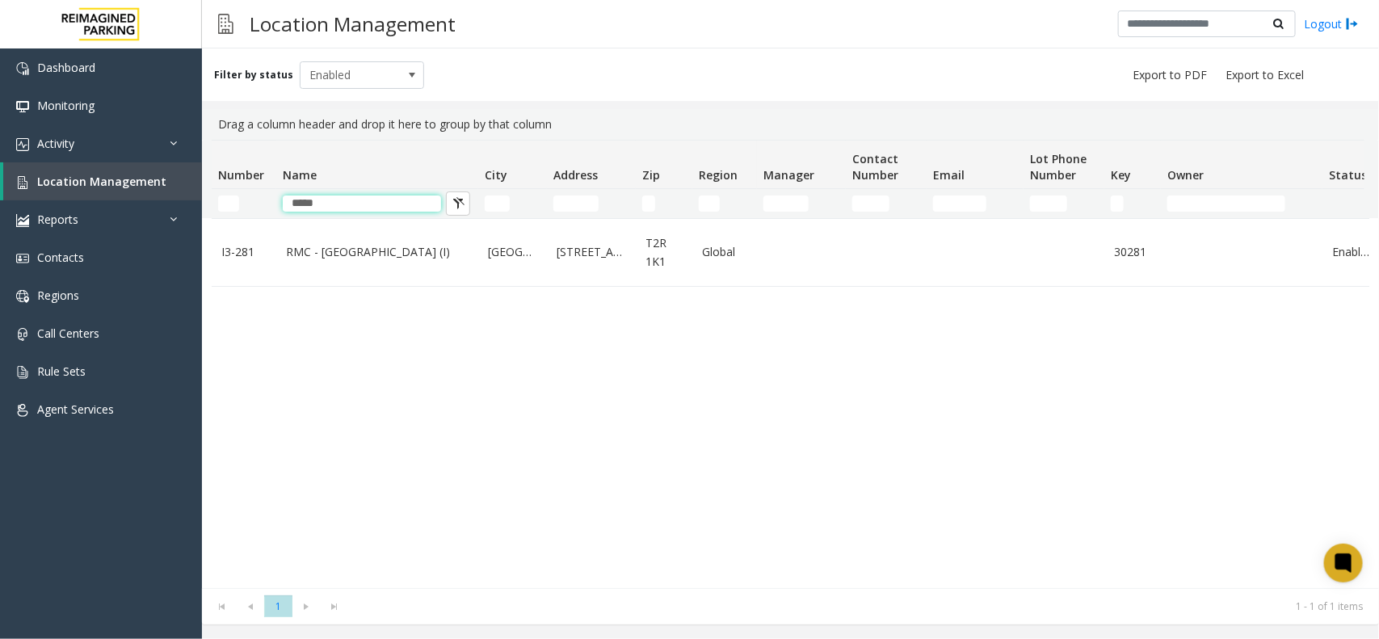
type input "*****"
click at [382, 269] on td "RMC - Mount Royal Village (I)" at bounding box center [377, 252] width 202 height 67
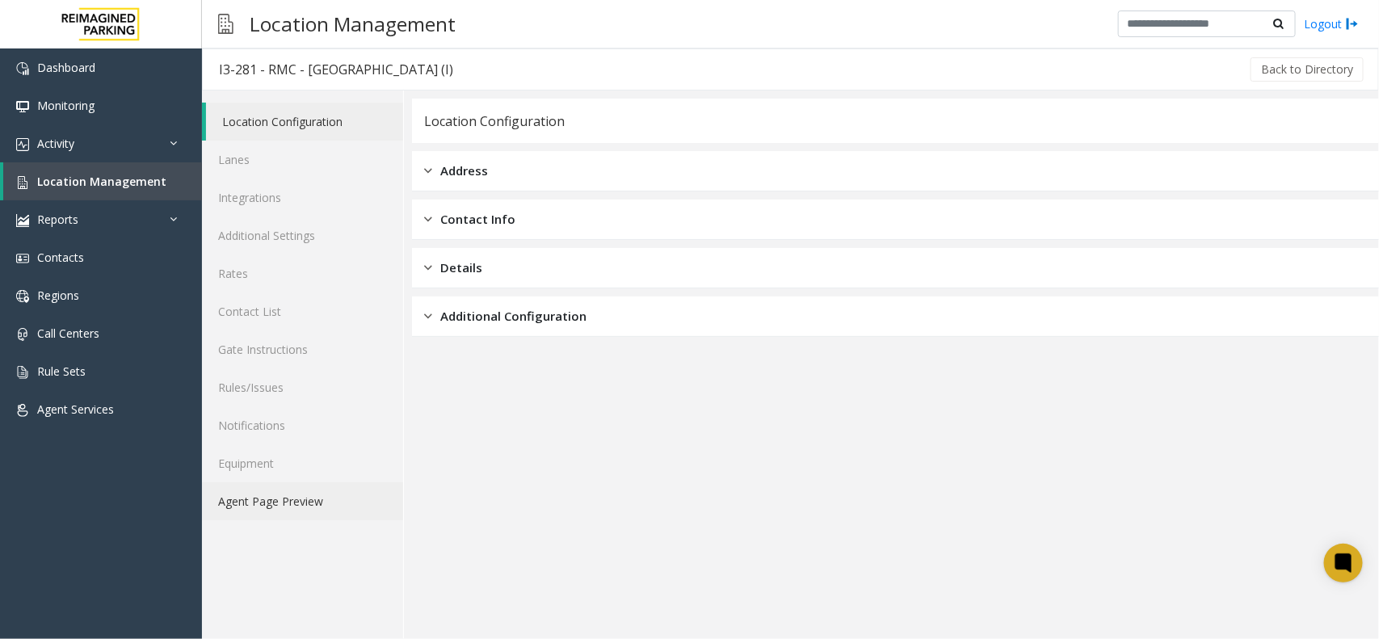
click at [305, 503] on link "Agent Page Preview" at bounding box center [302, 501] width 201 height 38
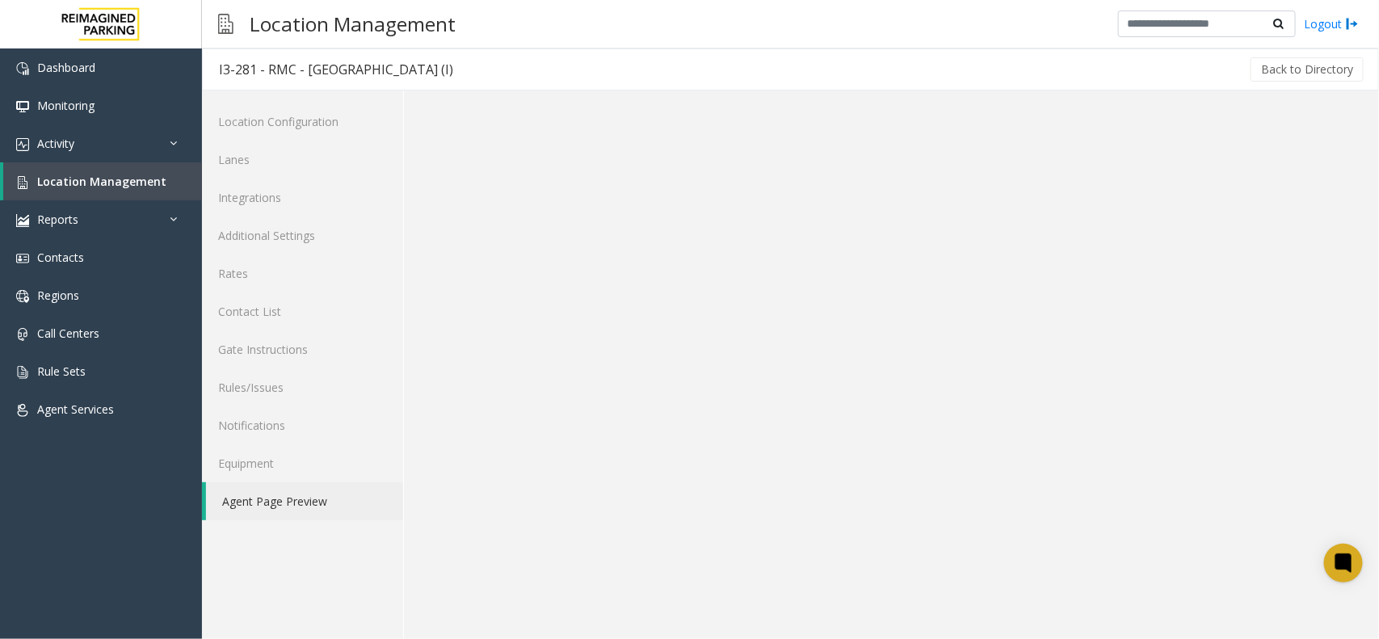
click at [303, 498] on link "Agent Page Preview" at bounding box center [304, 501] width 197 height 38
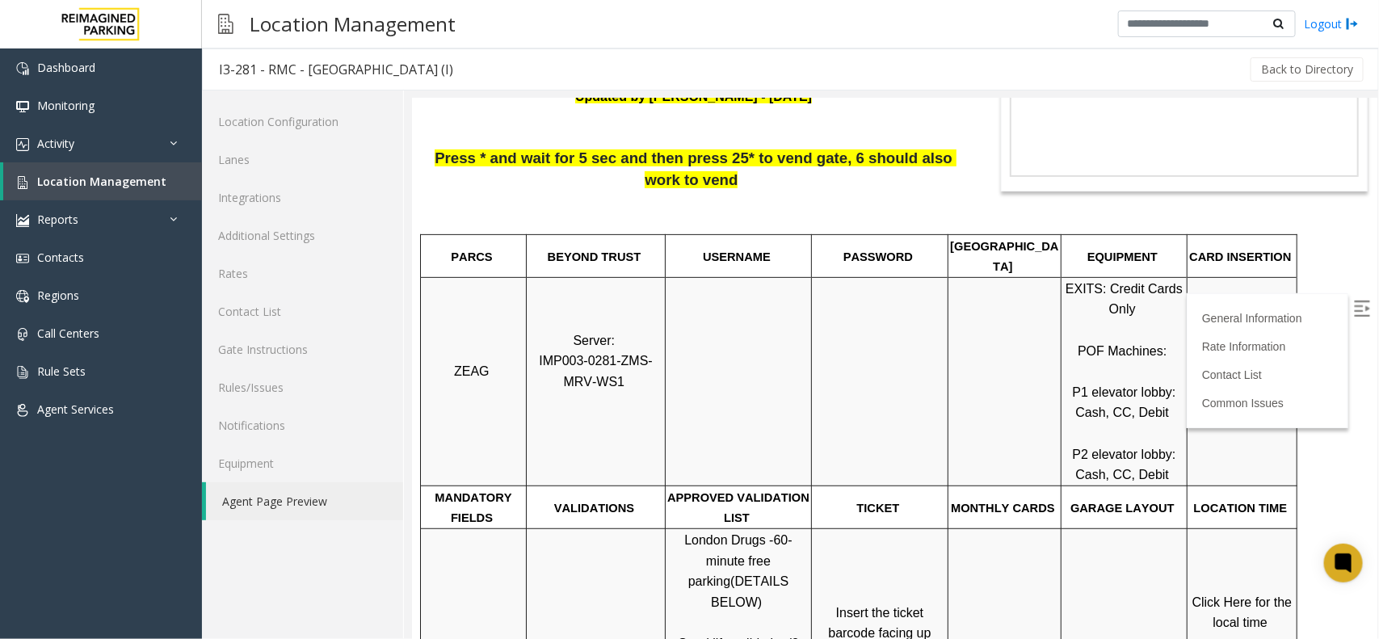
scroll to position [303, 0]
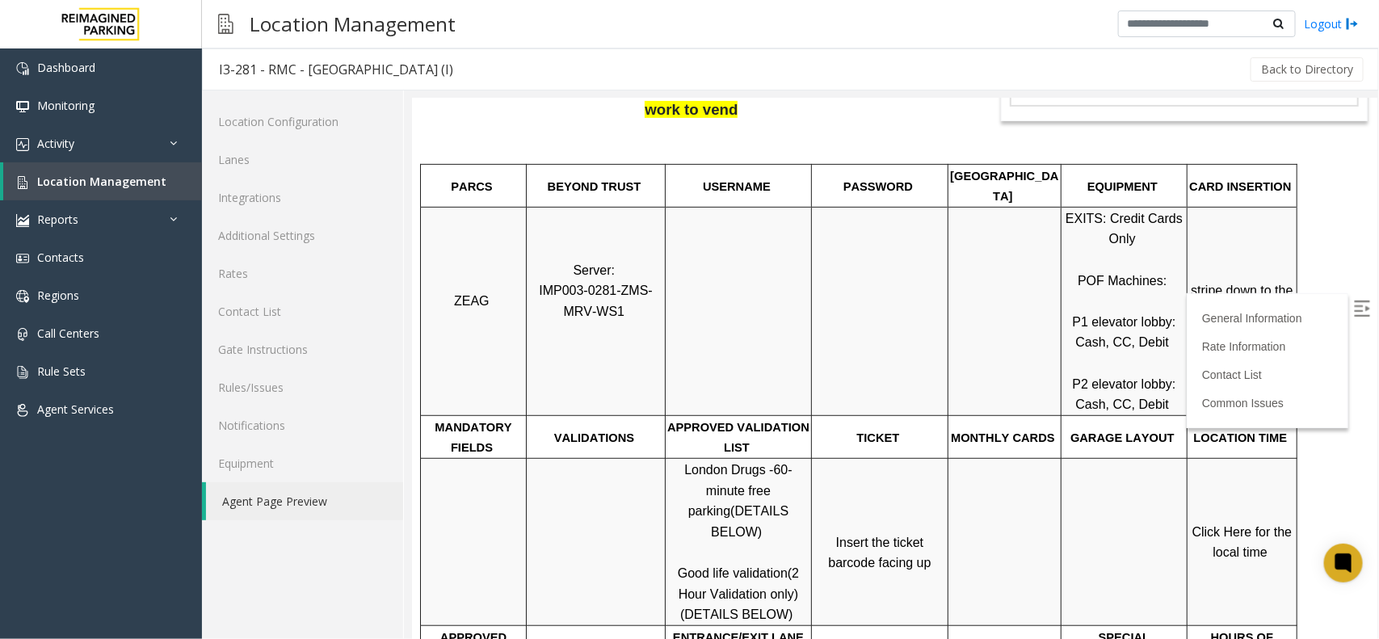
click at [1216, 524] on span "Click Here for the local time" at bounding box center [1243, 541] width 103 height 35
click at [119, 166] on link "Location Management" at bounding box center [102, 181] width 199 height 38
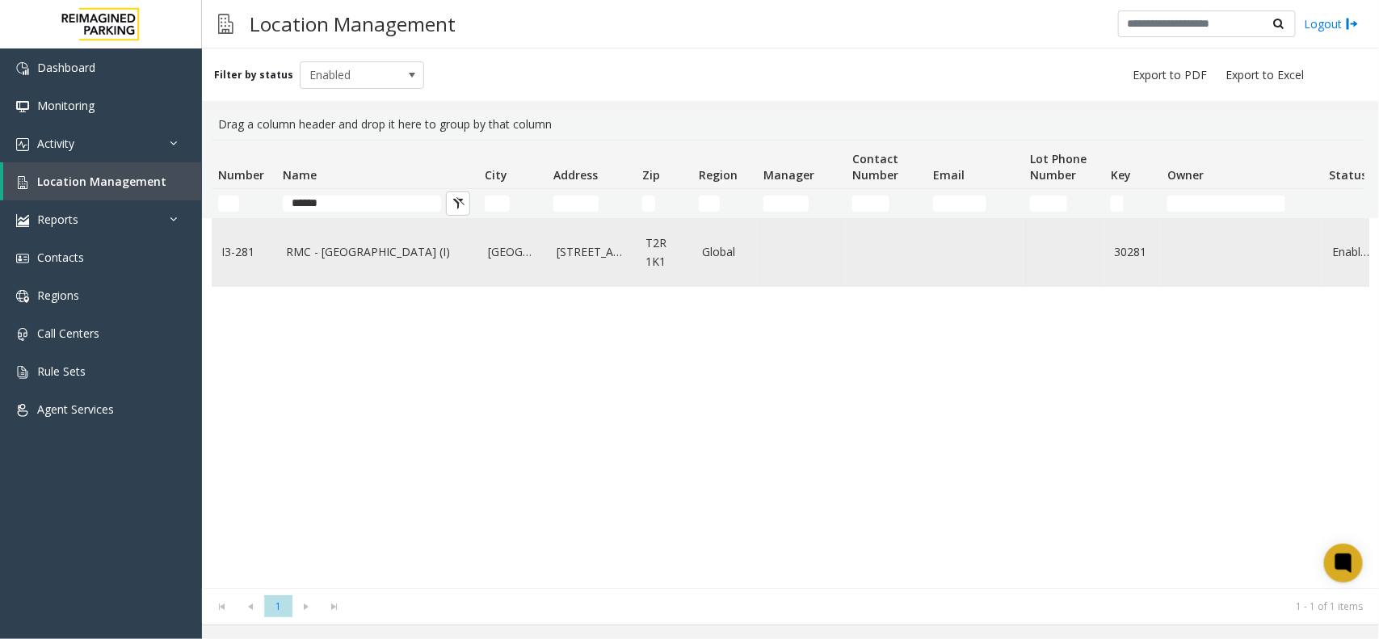
type input "*****"
click at [346, 251] on link "RMC - [GEOGRAPHIC_DATA] (I)" at bounding box center [377, 252] width 183 height 18
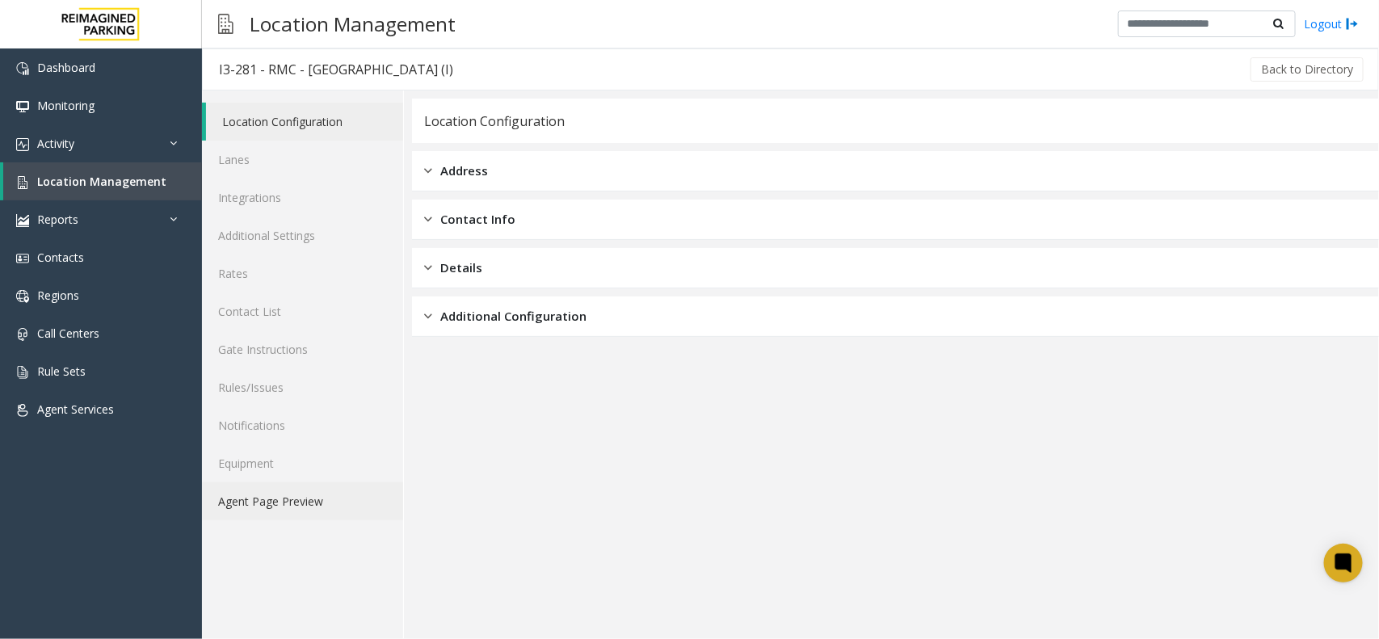
click at [315, 483] on link "Agent Page Preview" at bounding box center [302, 501] width 201 height 38
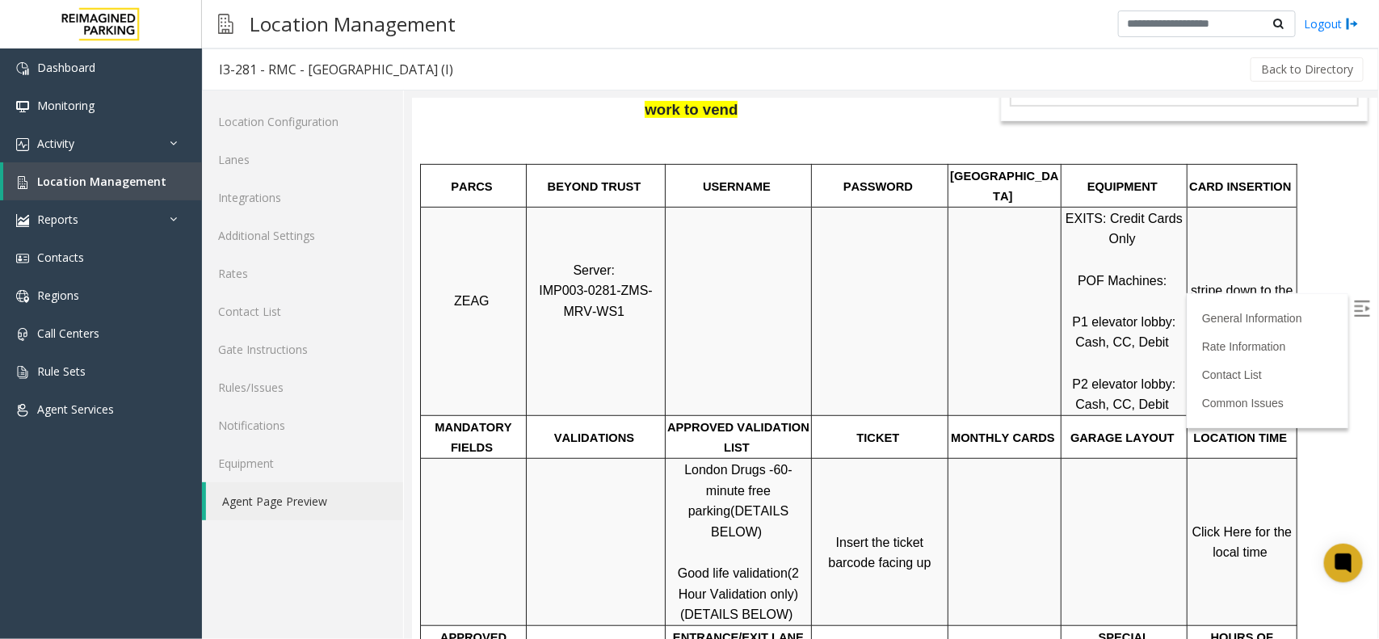
scroll to position [776, 0]
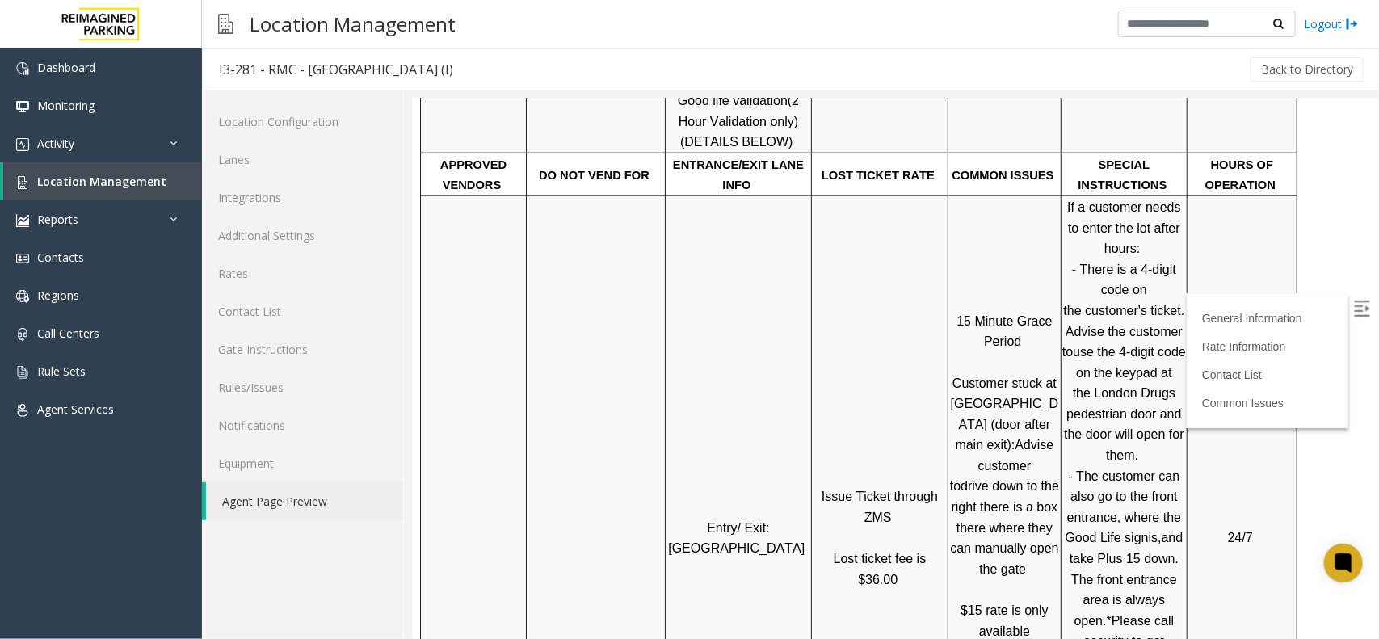
click at [1356, 316] on label at bounding box center [1363, 310] width 24 height 24
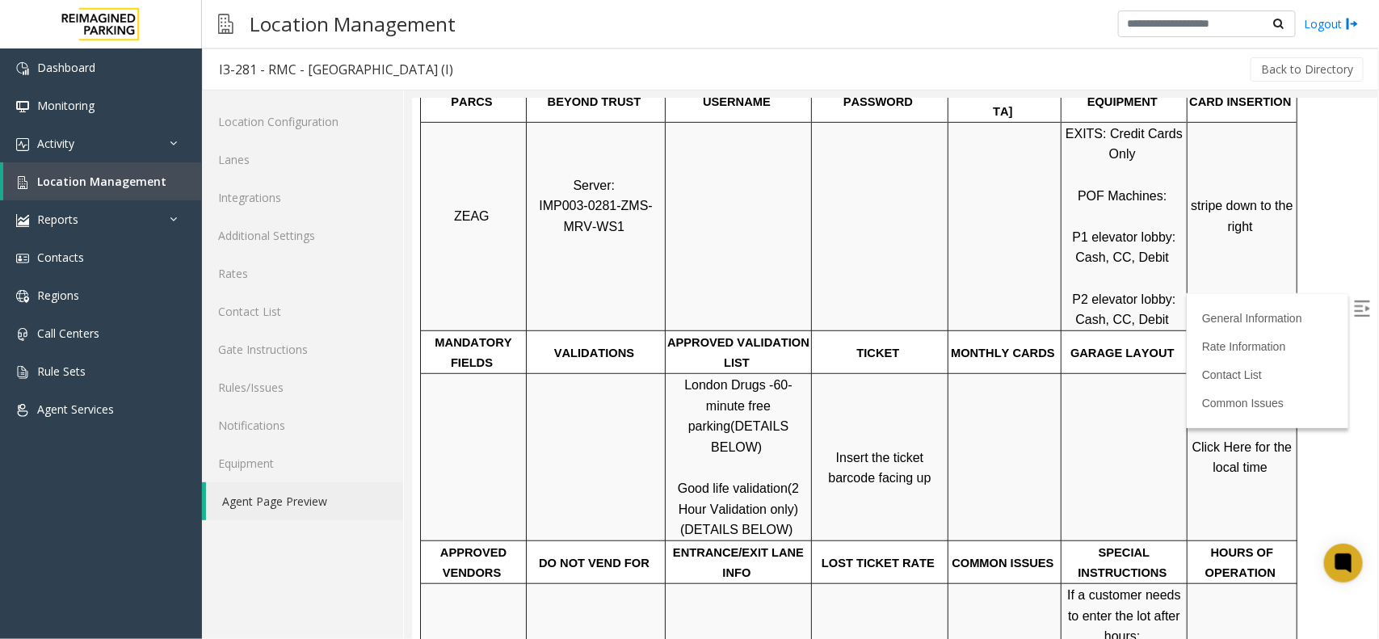
scroll to position [372, 0]
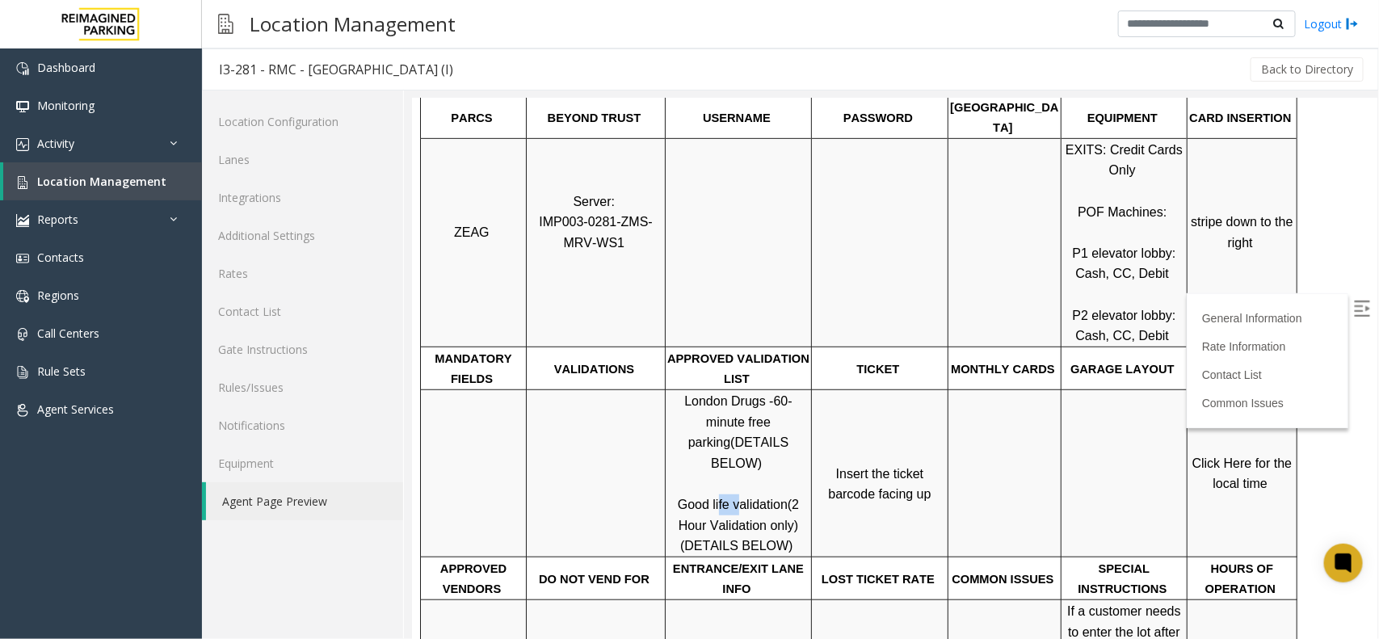
drag, startPoint x: 734, startPoint y: 462, endPoint x: 717, endPoint y: 458, distance: 18.2
click at [717, 497] on span "Good life validation" at bounding box center [732, 504] width 110 height 14
click at [729, 497] on span "Good life validation" at bounding box center [732, 504] width 110 height 14
drag, startPoint x: 729, startPoint y: 461, endPoint x: 641, endPoint y: 444, distance: 89.0
click at [641, 444] on tr "London Drugs - 60-minute free parking (DETAILS BELOW) Good life validation (2 H…" at bounding box center [858, 472] width 877 height 167
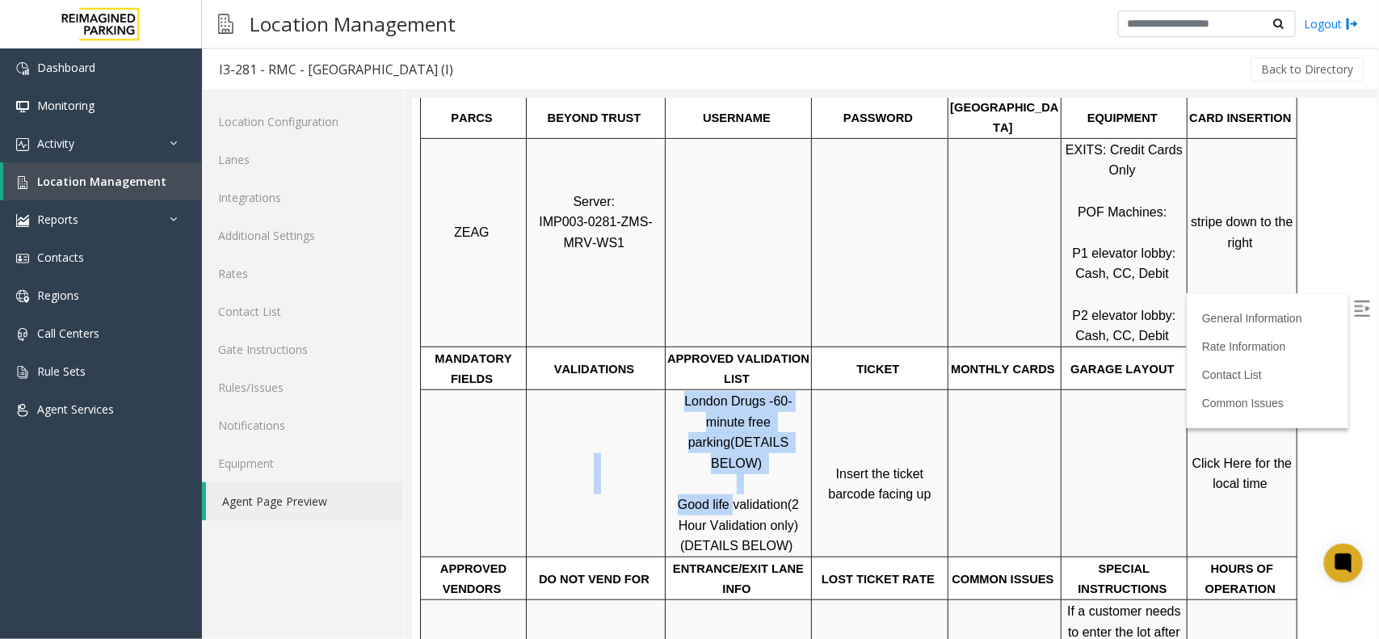
click at [710, 452] on p "London Drugs - 60-minute free parking (DETAILS BELOW) Good life validation (2 H…" at bounding box center [738, 473] width 144 height 166
drag, startPoint x: 724, startPoint y: 463, endPoint x: 658, endPoint y: 455, distance: 65.9
click at [658, 455] on tr "London Drugs - 60-minute free parking (DETAILS BELOW) Good life validation (2 H…" at bounding box center [858, 472] width 877 height 167
click at [719, 497] on span "Good life validation" at bounding box center [732, 504] width 110 height 14
drag, startPoint x: 728, startPoint y: 462, endPoint x: 675, endPoint y: 459, distance: 52.6
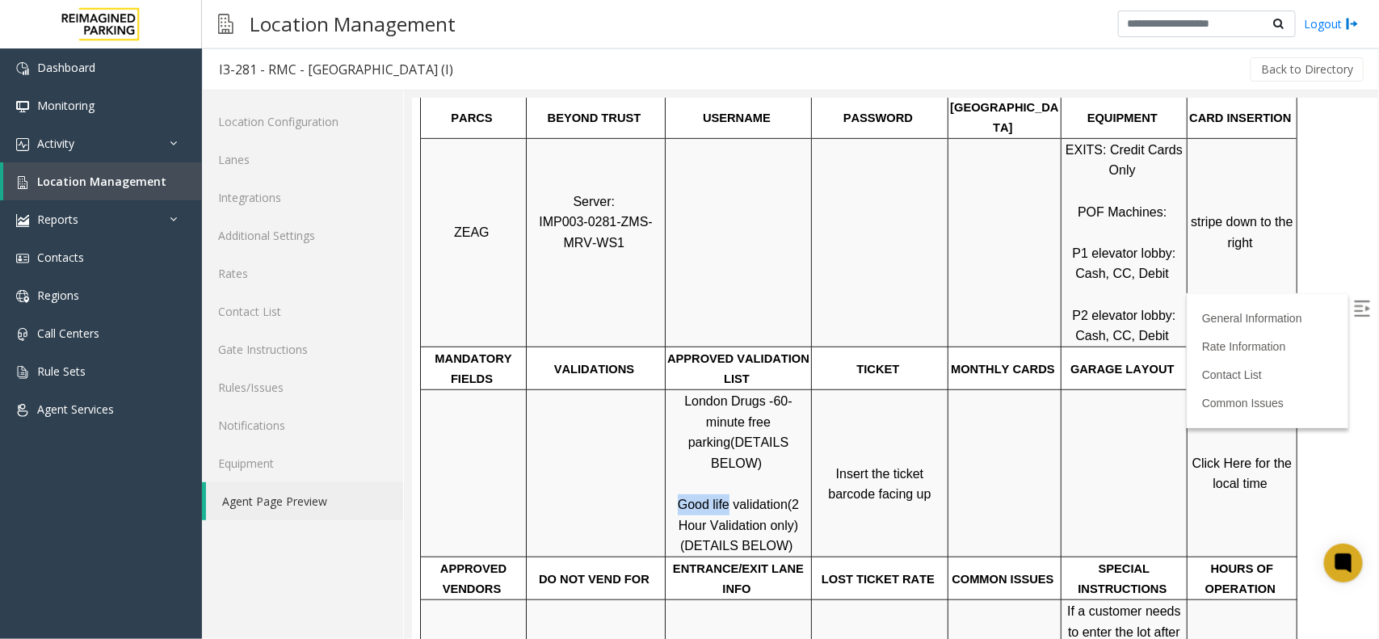
click at [675, 459] on p "London Drugs - 60-minute free parking (DETAILS BELOW) Good life validation (2 H…" at bounding box center [738, 473] width 144 height 166
click at [142, 184] on span "Location Management" at bounding box center [101, 181] width 129 height 15
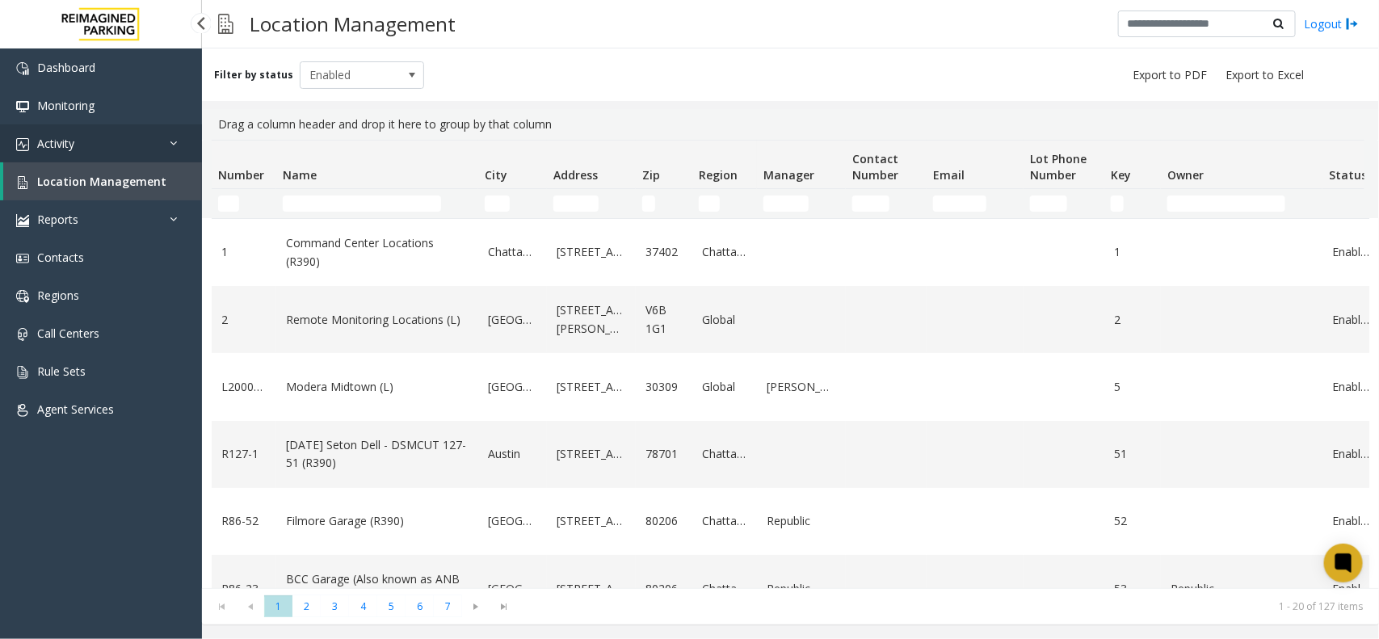
click at [83, 134] on link "Activity" at bounding box center [101, 143] width 202 height 38
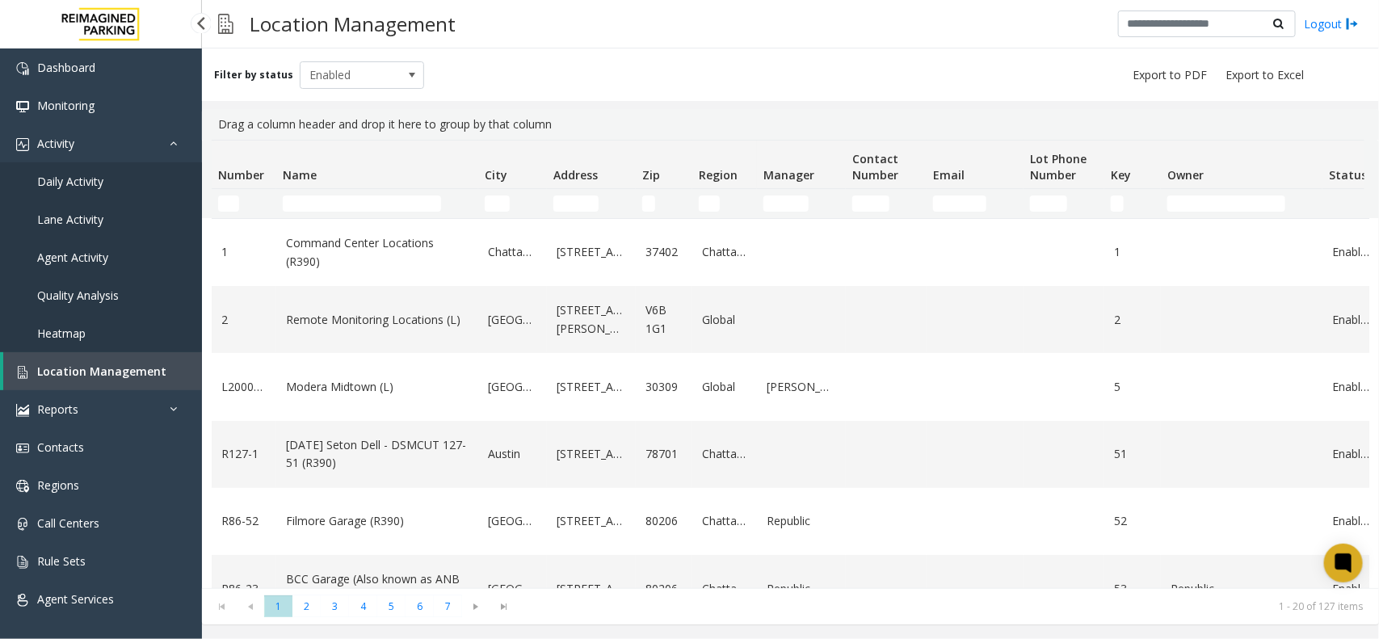
click at [125, 182] on link "Daily Activity" at bounding box center [101, 181] width 202 height 38
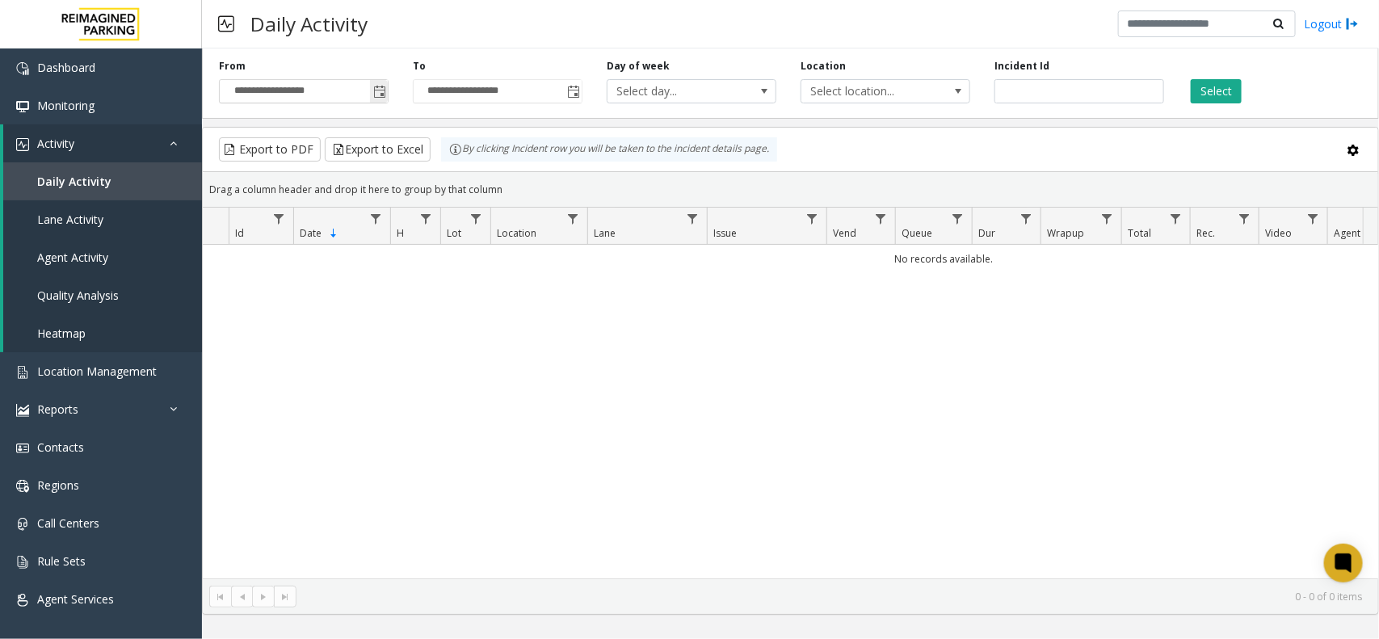
click at [380, 98] on span "Toggle popup" at bounding box center [379, 92] width 13 height 13
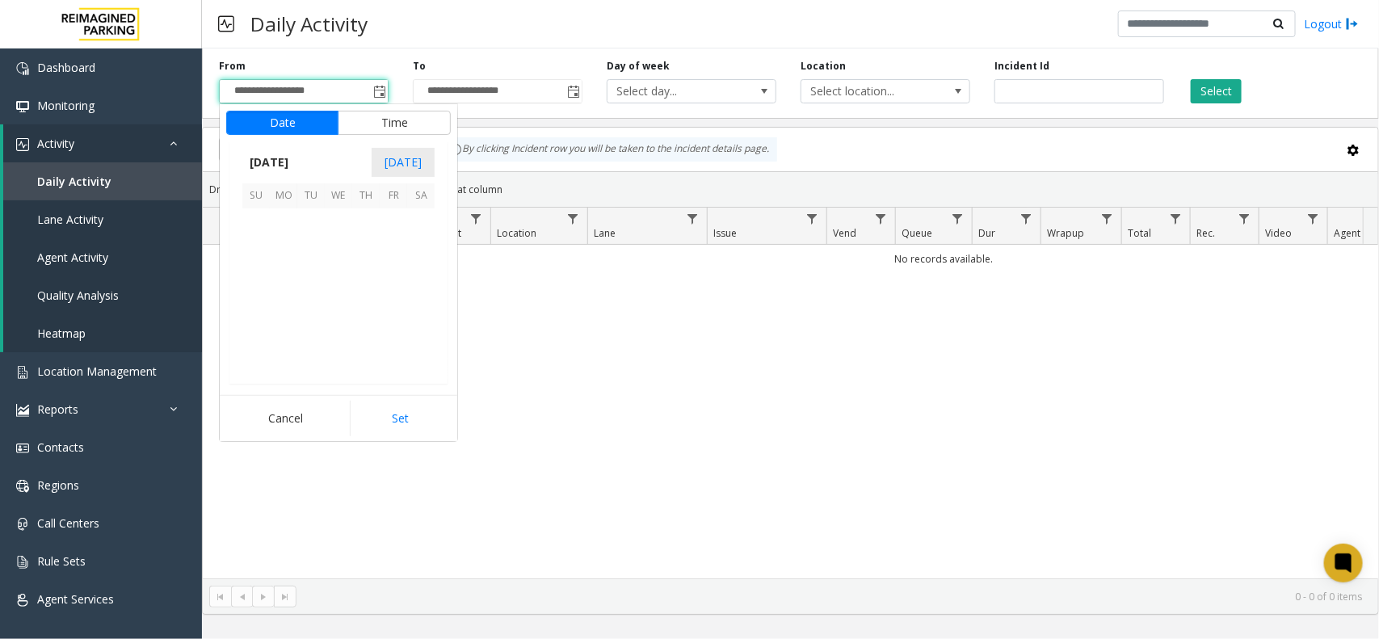
scroll to position [290015, 0]
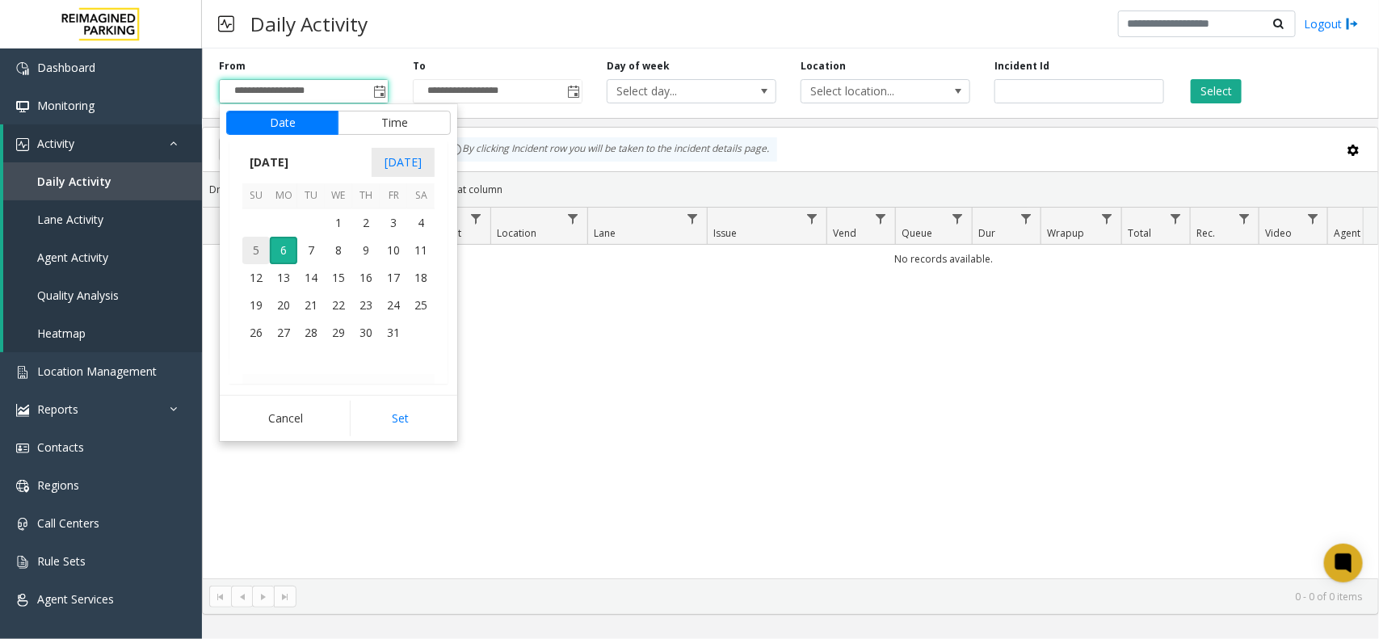
click at [264, 255] on span "5" at bounding box center [255, 250] width 27 height 27
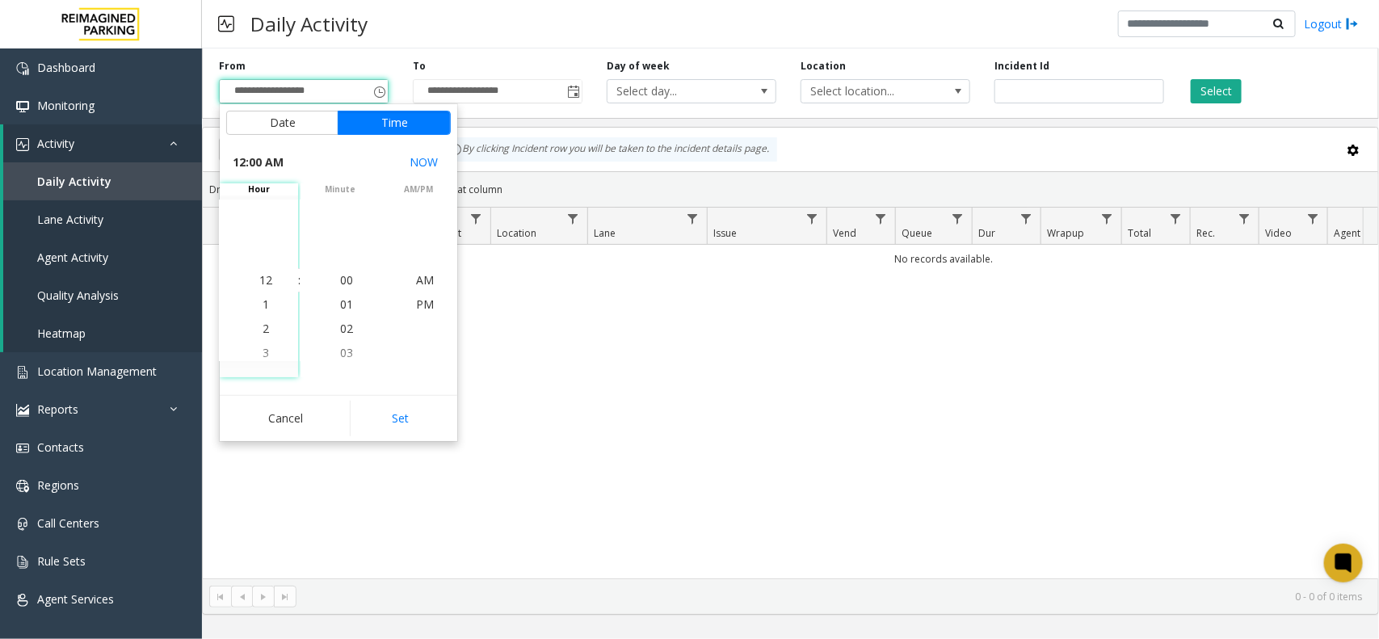
click at [397, 400] on div "Cancel Set" at bounding box center [339, 418] width 238 height 46
click at [397, 405] on button "Set" at bounding box center [401, 419] width 102 height 36
type input "**********"
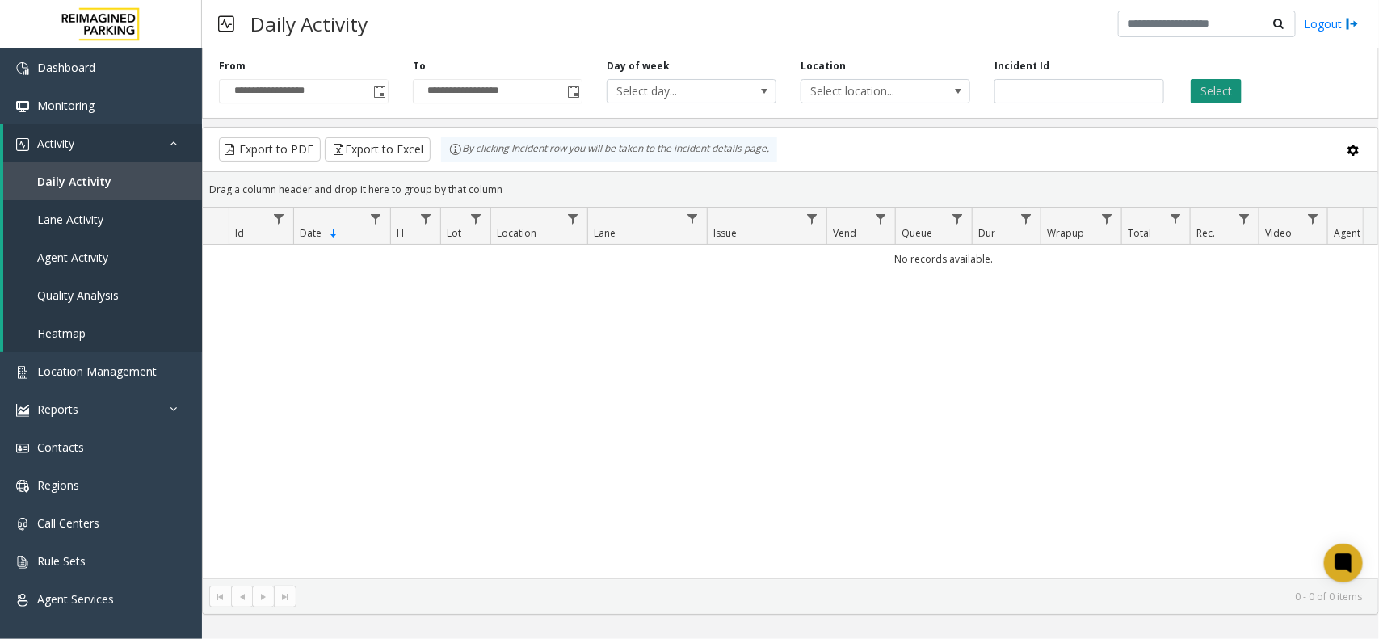
click at [1205, 94] on button "Select" at bounding box center [1216, 91] width 51 height 24
